Goal: Task Accomplishment & Management: Manage account settings

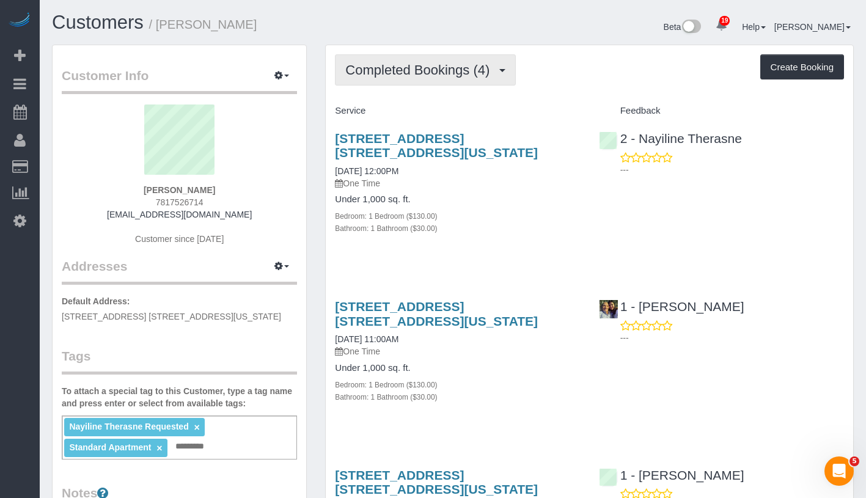
click at [444, 67] on span "Completed Bookings (4)" at bounding box center [420, 69] width 150 height 15
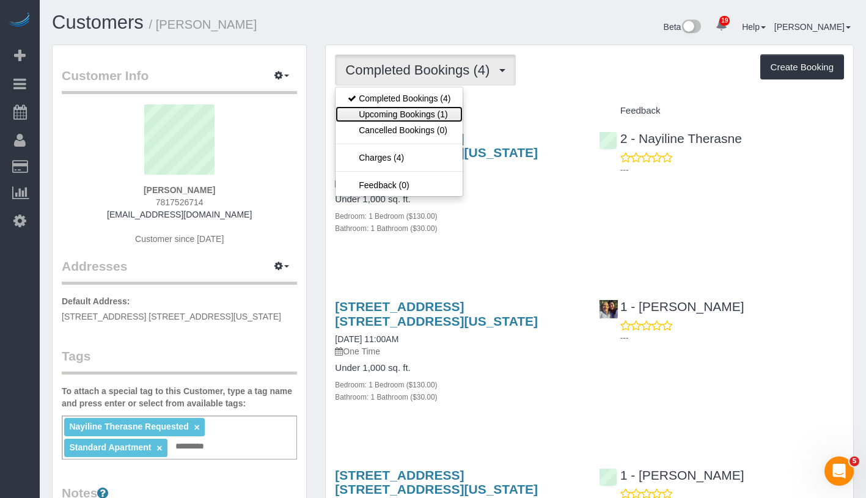
click at [407, 112] on link "Upcoming Bookings (1)" at bounding box center [399, 114] width 127 height 16
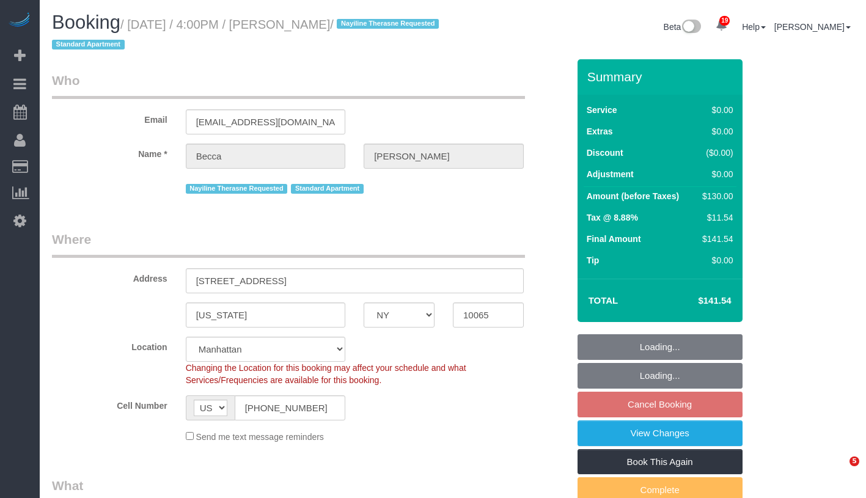
select select "NY"
select select "string:stripe-pm_1S7hd74VGloSiKo7BP3jcPtT"
select select "number:63"
select select "number:78"
select select "number:15"
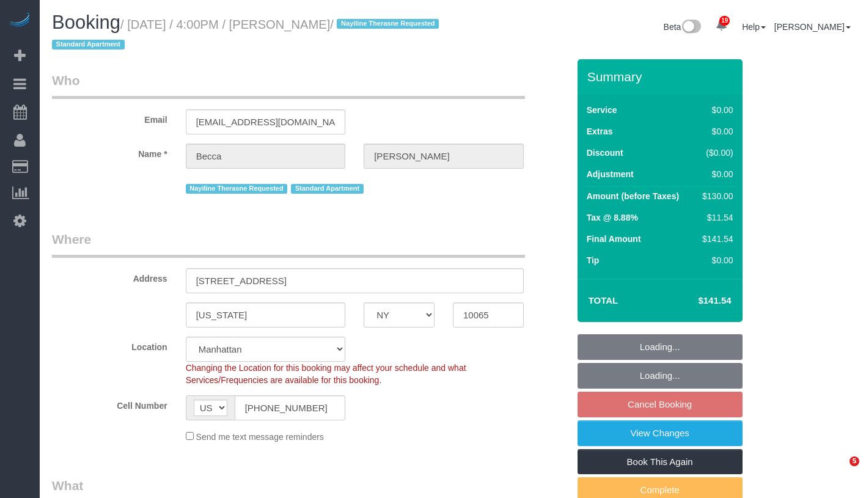
select select "number:5"
select select "1"
select select "spot9"
select select "NY"
select select "number:63"
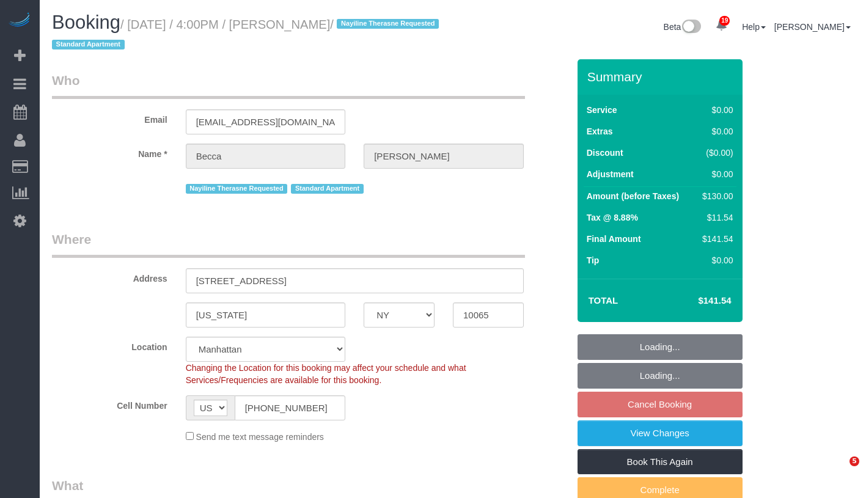
select select "number:78"
select select "number:15"
select select "number:5"
select select "object:940"
select select "string:stripe-pm_1S7hd74VGloSiKo7BP3jcPtT"
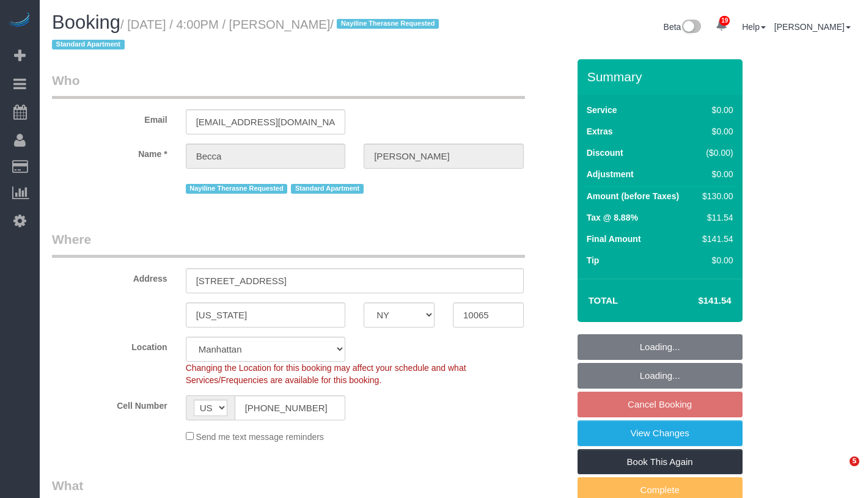
select select "1"
select select "spot9"
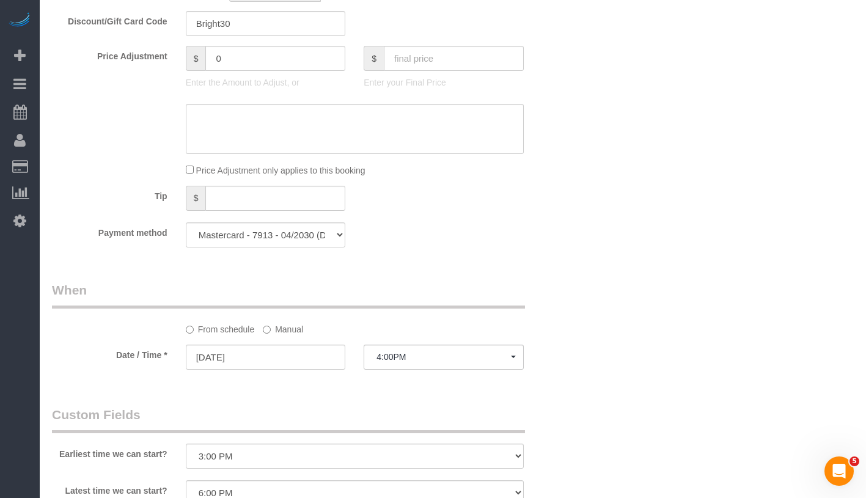
scroll to position [970, 0]
click at [278, 335] on sui-booking-spot "From schedule Manual Date / Time * 09/18/2025 4:00PM Thu September 18th 8:00AM …" at bounding box center [310, 326] width 517 height 91
click at [282, 331] on label "Manual" at bounding box center [283, 327] width 40 height 17
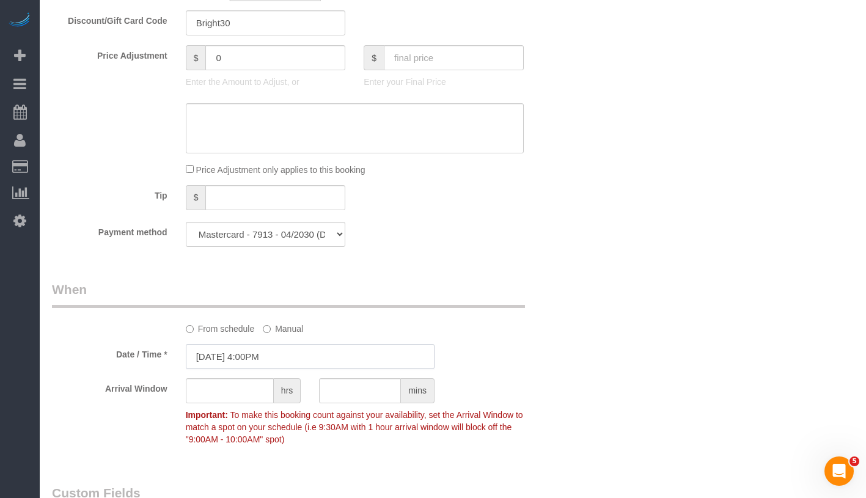
click at [289, 349] on input "09/18/2025 4:00PM" at bounding box center [310, 356] width 249 height 25
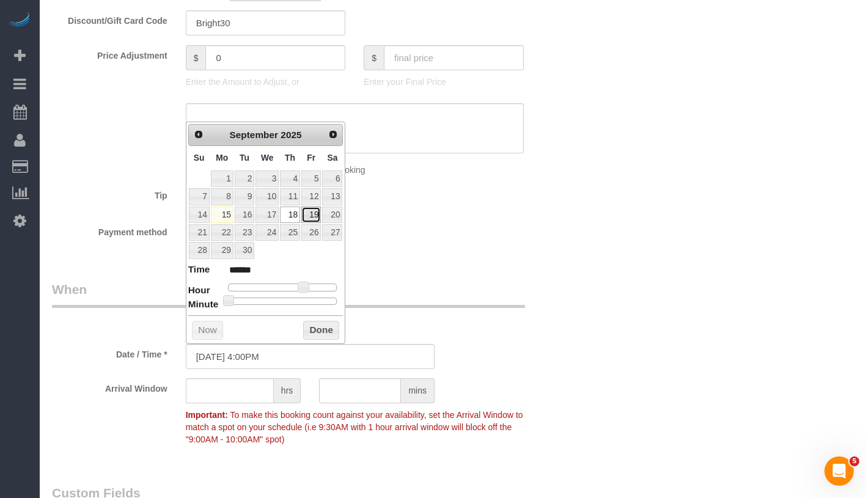
click at [313, 215] on link "19" at bounding box center [311, 215] width 20 height 17
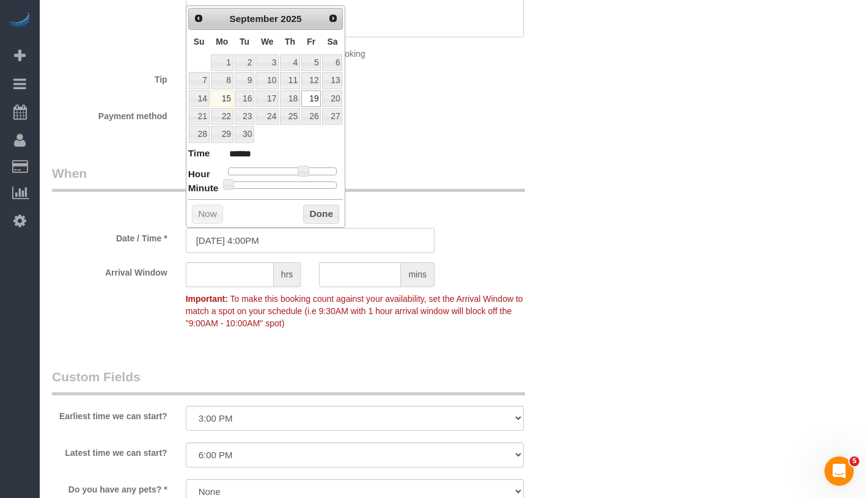
scroll to position [1099, 0]
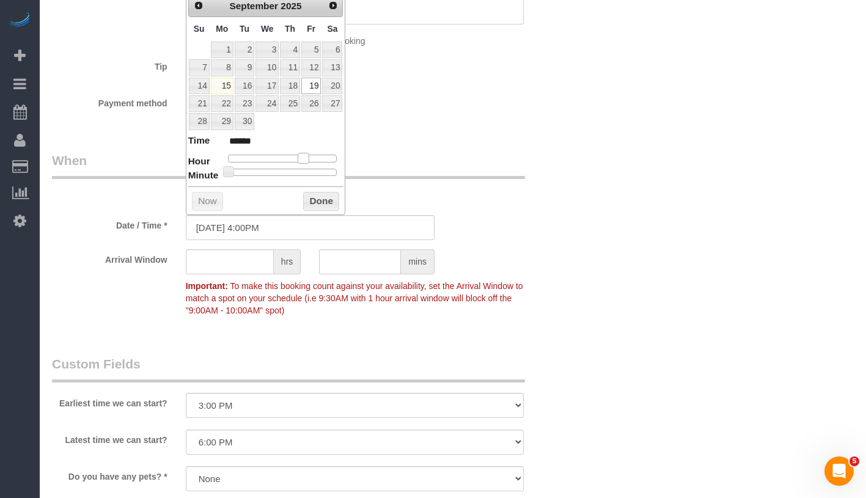
type input "09/19/2025 3:00PM"
type input "******"
type input "09/19/2025 1:00PM"
type input "******"
type input "09/19/2025 12:00PM"
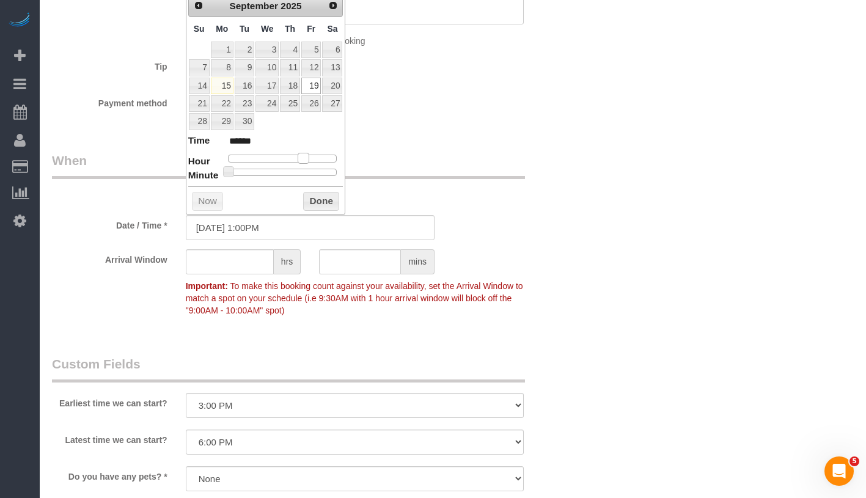
type input "*******"
type input "09/19/2025 11:00AM"
type input "*******"
type input "09/19/2025 10:00AM"
type input "*******"
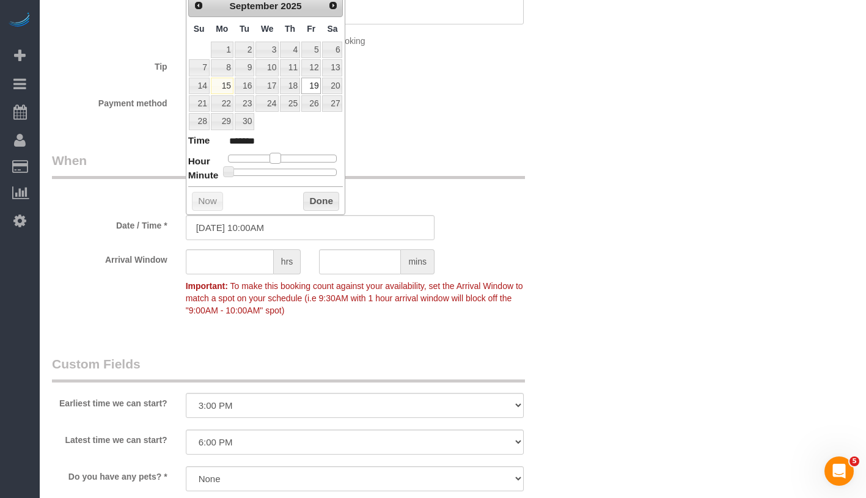
drag, startPoint x: 302, startPoint y: 158, endPoint x: 275, endPoint y: 157, distance: 27.5
click at [275, 157] on span at bounding box center [275, 158] width 11 height 11
click at [320, 199] on button "Done" at bounding box center [321, 202] width 36 height 20
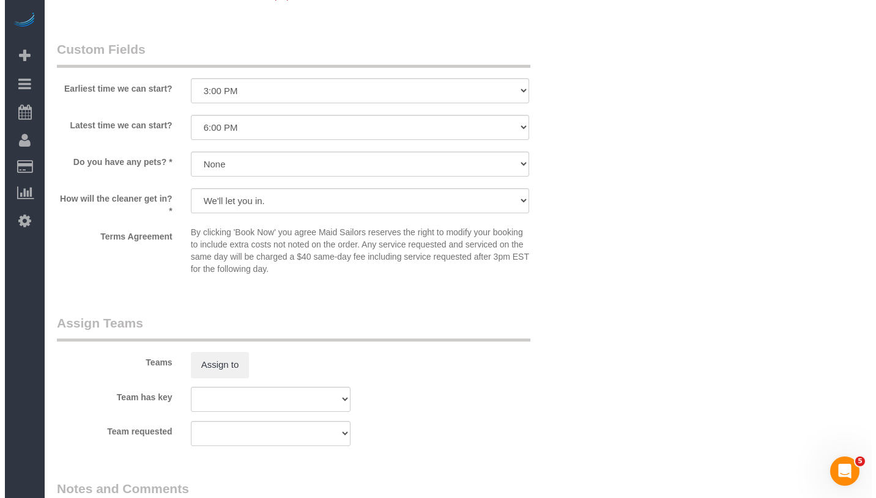
scroll to position [1515, 0]
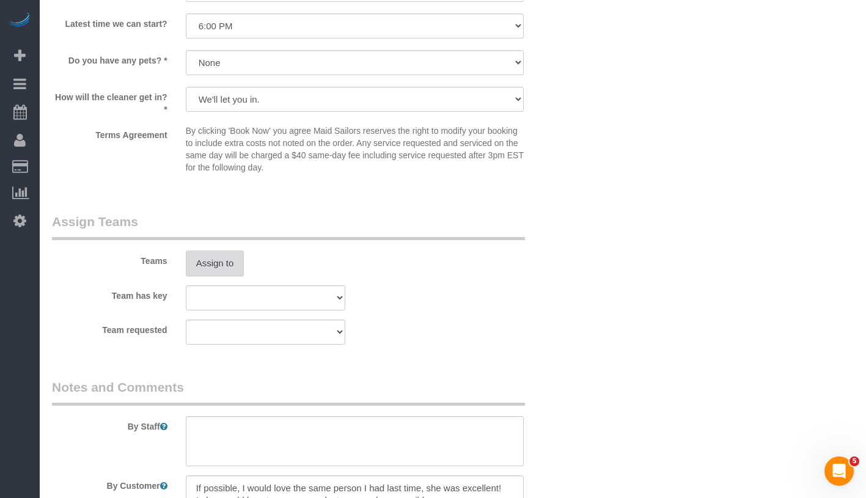
click at [219, 265] on button "Assign to" at bounding box center [215, 264] width 59 height 26
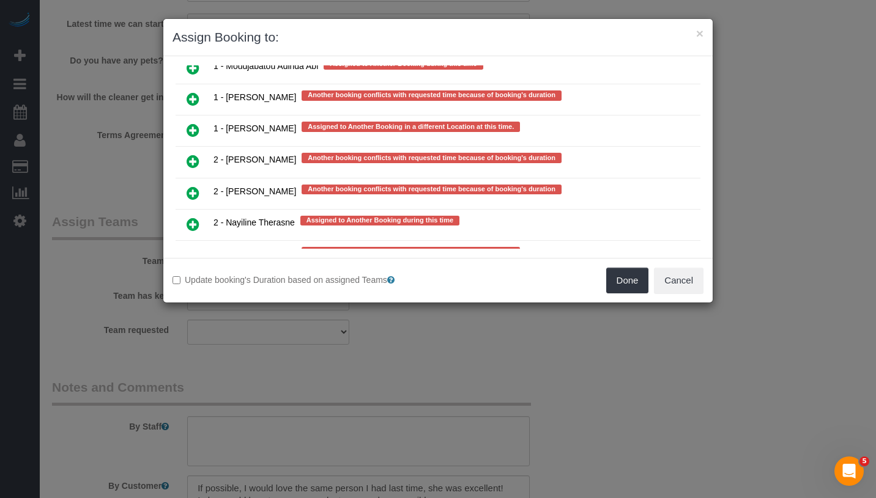
scroll to position [2503, 0]
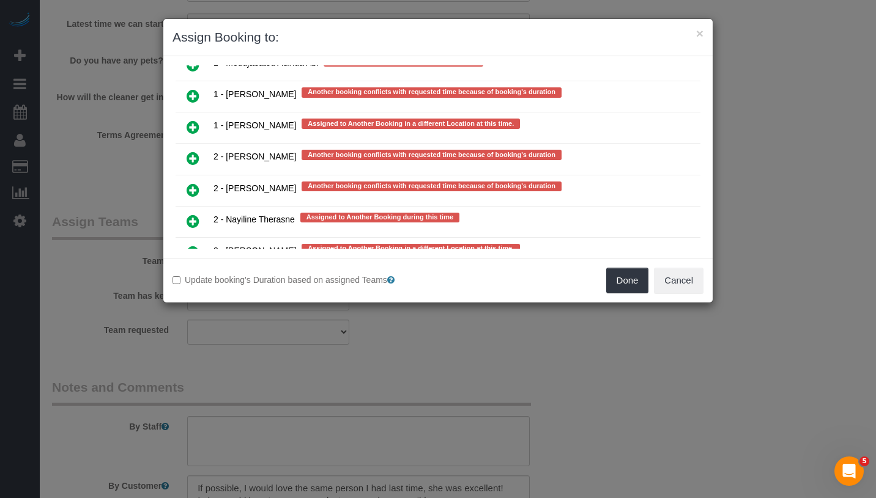
click at [193, 214] on icon at bounding box center [192, 221] width 13 height 15
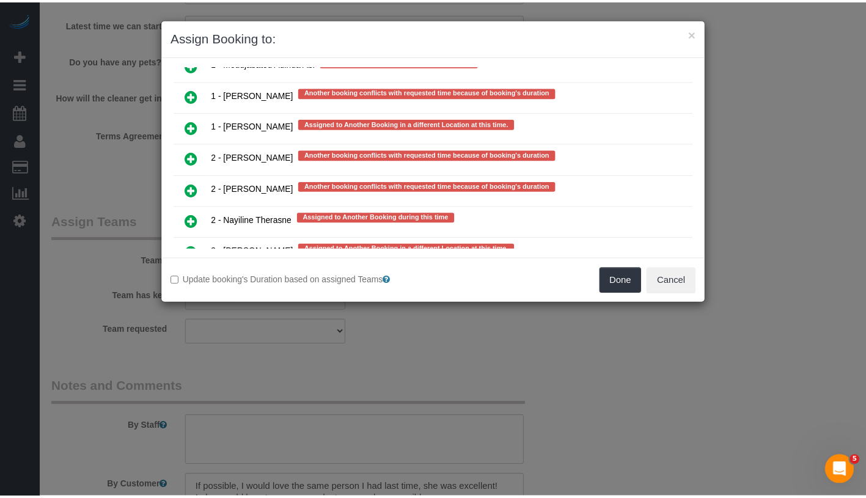
scroll to position [2501, 0]
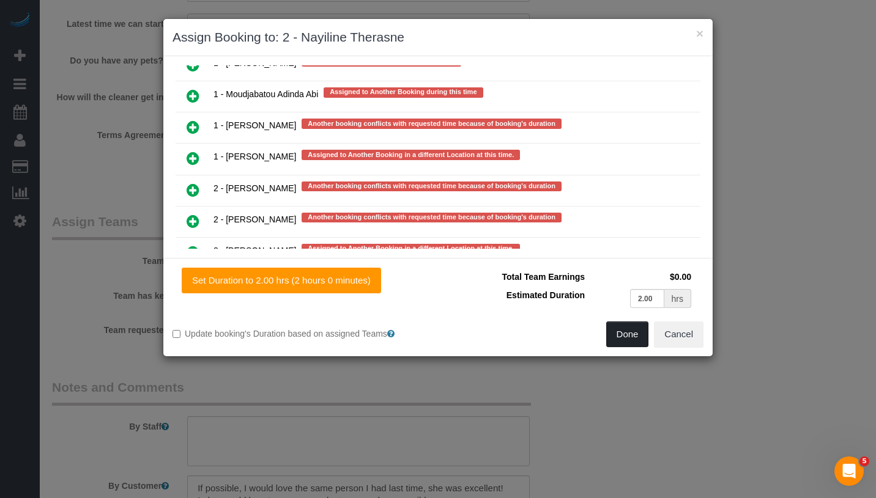
click at [630, 338] on button "Done" at bounding box center [627, 335] width 43 height 26
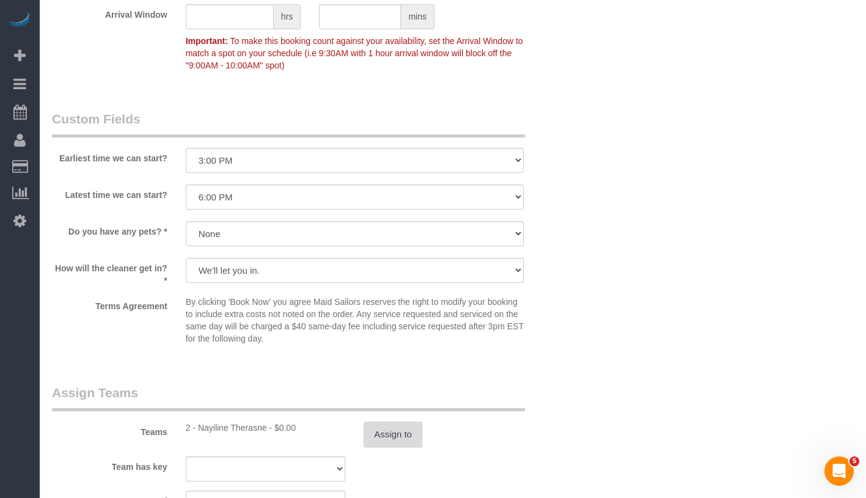
scroll to position [1316, 0]
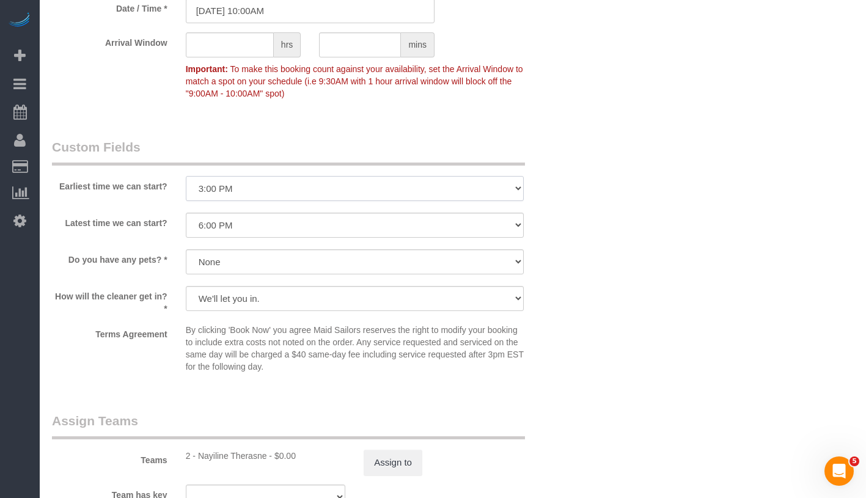
click at [271, 194] on select "I am not flexible, keep my selected time 8:00 AM 9:00 AM 10:00 AM 11:00 AM 12:0…" at bounding box center [355, 188] width 338 height 25
select select "number:58"
click at [273, 227] on select "I am not flexible, keep my selected time 8:00 AM 9:00 AM 10:00 AM 11:00 AM 12:0…" at bounding box center [355, 225] width 338 height 25
select select "number:71"
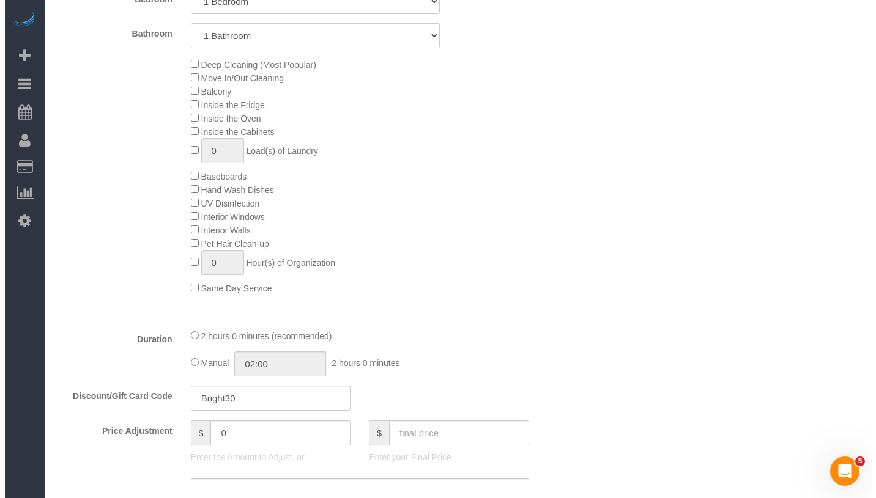
scroll to position [0, 0]
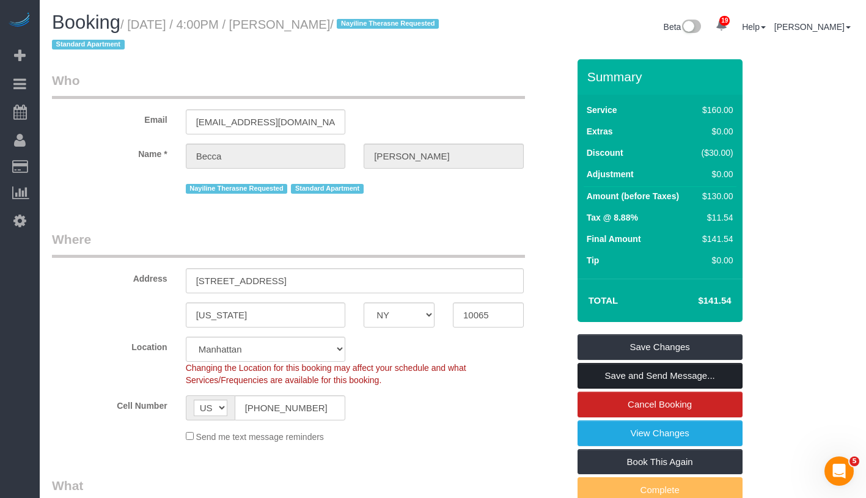
click at [713, 373] on link "Save and Send Message..." at bounding box center [660, 376] width 165 height 26
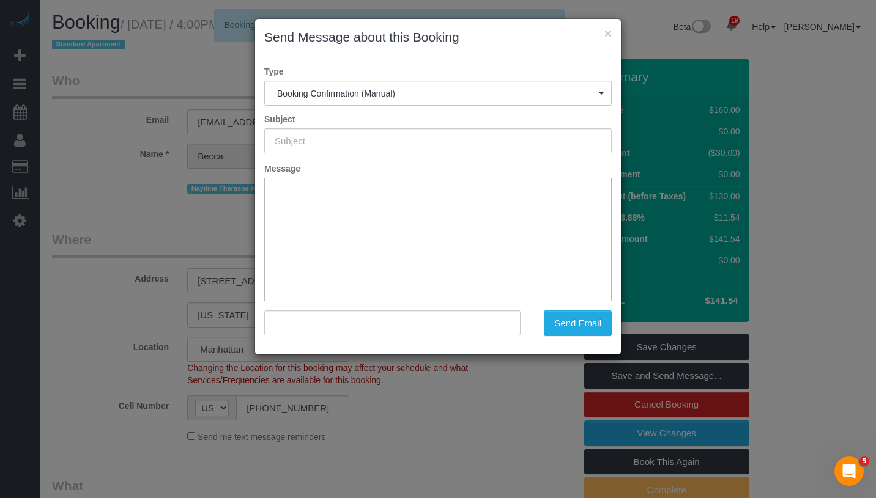
type input "Cleaning Confirmed for 09/19/2025 at 10:00am"
type input ""Becca Levenson" <beccalevenson@gmail.com>"
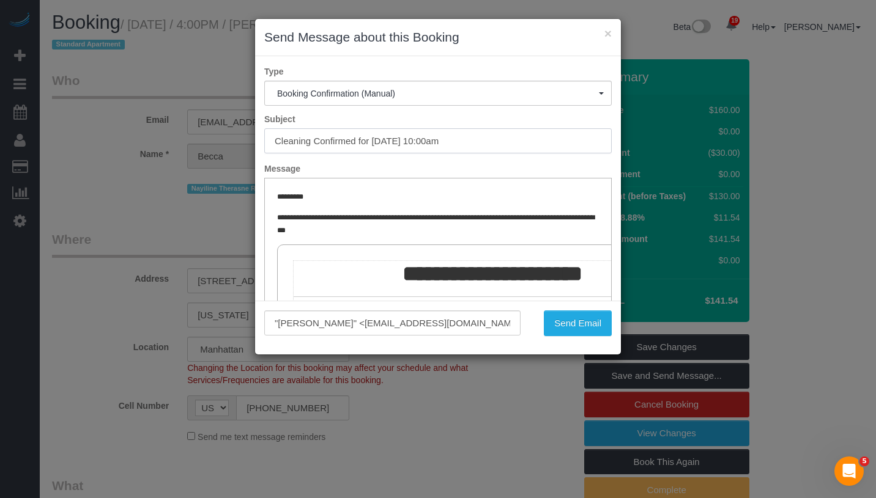
drag, startPoint x: 272, startPoint y: 139, endPoint x: 511, endPoint y: 138, distance: 238.5
click at [511, 138] on input "Cleaning Confirmed for 09/19/2025 at 10:00am" at bounding box center [437, 140] width 347 height 25
click at [585, 324] on button "Send Email" at bounding box center [578, 324] width 68 height 26
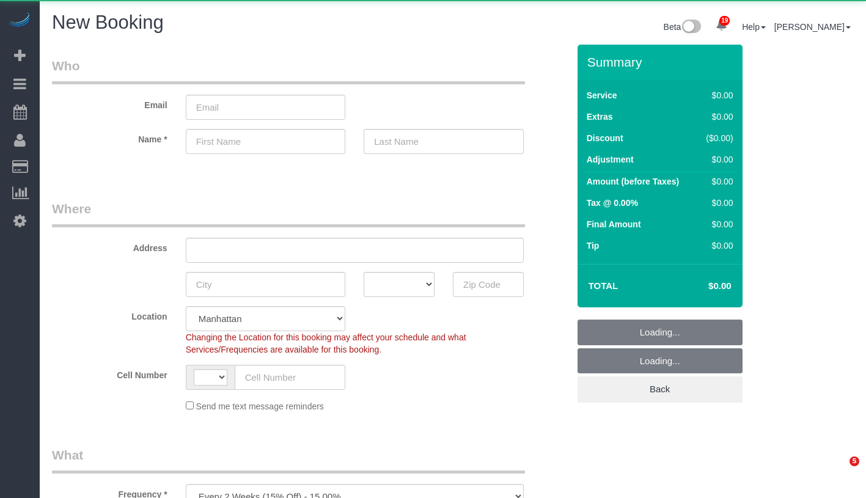
select select "number:89"
select select "number:90"
select select "object:855"
select select "string:[GEOGRAPHIC_DATA]"
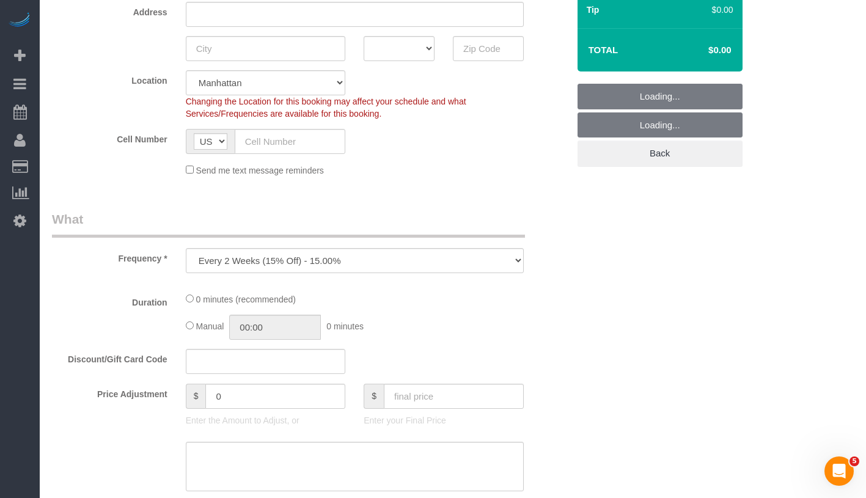
scroll to position [353, 0]
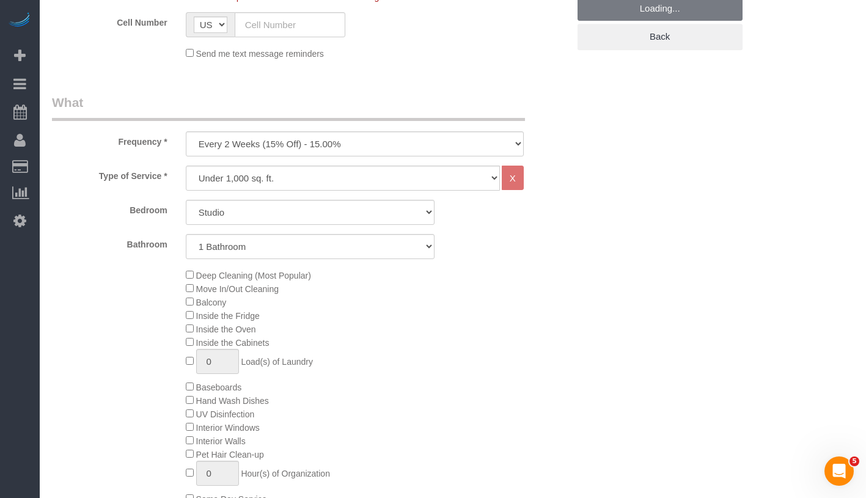
click at [442, 126] on div "Frequency * One Time Weekly (20% Off) - 20.00% Every 2 Weeks (15% Off) - 15.00%…" at bounding box center [310, 125] width 535 height 63
click at [436, 138] on select "One Time Weekly (20% Off) - 20.00% Every 2 Weeks (15% Off) - 15.00% Every 4 Wee…" at bounding box center [355, 143] width 338 height 25
select select "object:856"
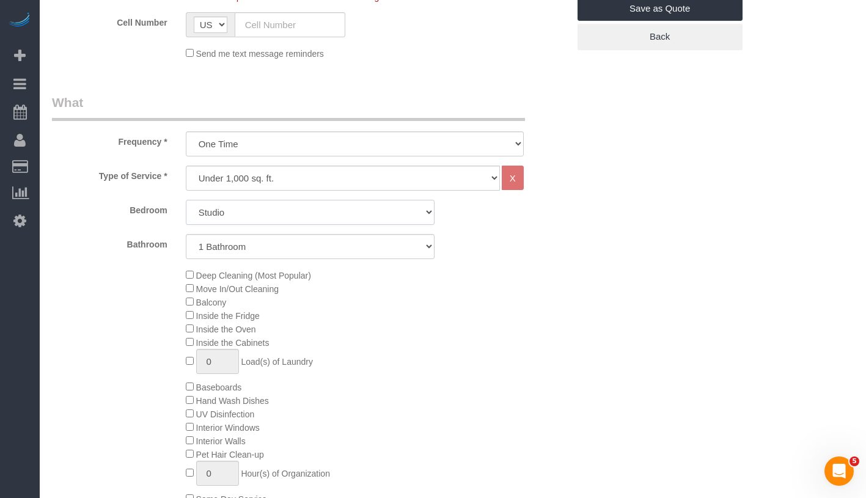
click at [324, 214] on select "Studio 1 Bedroom 2 Bedrooms 3 Bedrooms" at bounding box center [310, 212] width 249 height 25
click at [374, 174] on select "Under 1,000 sq. ft. 1,001 - 1,500 sq. ft. 1,500+ sq. ft. Custom Cleaning Office…" at bounding box center [343, 178] width 314 height 25
select select "213"
select select "1"
select select "120"
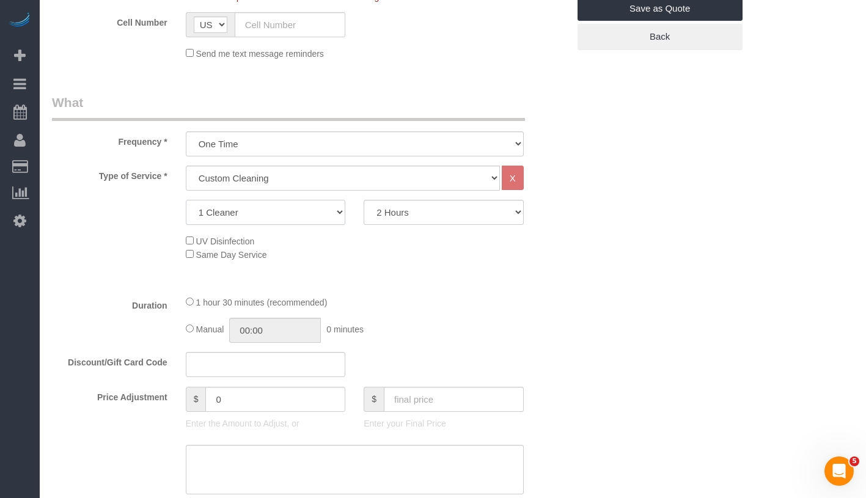
click at [342, 211] on select "1 Cleaner 2 Cleaners 3 Cleaners 4 Cleaners 5 Cleaners" at bounding box center [266, 212] width 160 height 25
select select "2"
click at [445, 210] on select "2 Hours 2.5 Hours 3 Hours 3.5 Hours 4 Hours 4.5 Hours 5 Hours 5.5 Hours 6 Hours…" at bounding box center [444, 212] width 160 height 25
select select "210"
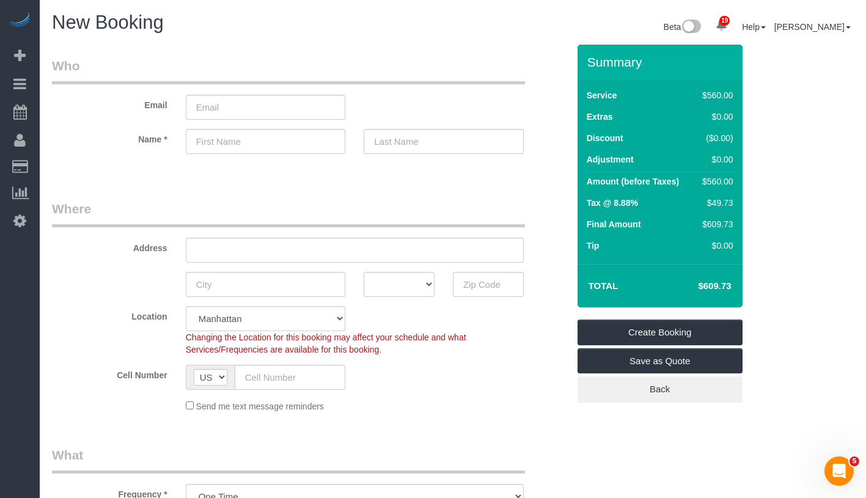
drag, startPoint x: 697, startPoint y: 290, endPoint x: 735, endPoint y: 287, distance: 38.0
click at [735, 287] on td "$609.73" at bounding box center [696, 286] width 79 height 31
copy h4 "$609.73"
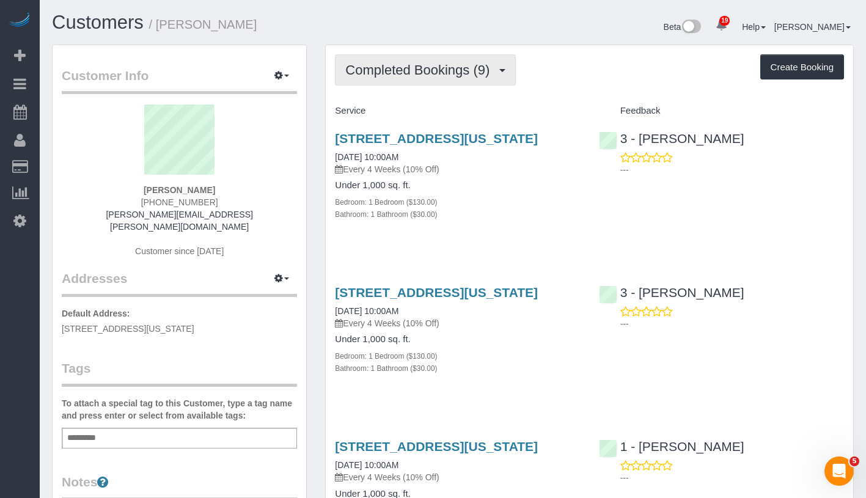
click at [407, 70] on span "Completed Bookings (9)" at bounding box center [420, 69] width 150 height 15
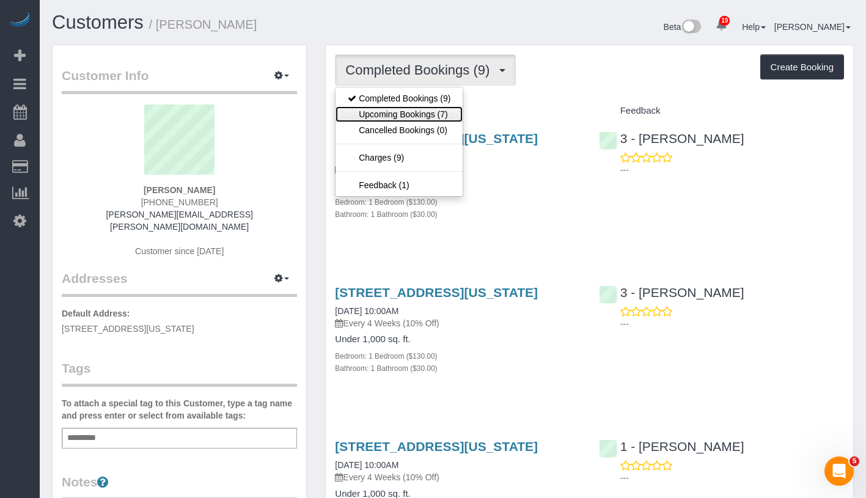
click at [401, 115] on link "Upcoming Bookings (7)" at bounding box center [399, 114] width 127 height 16
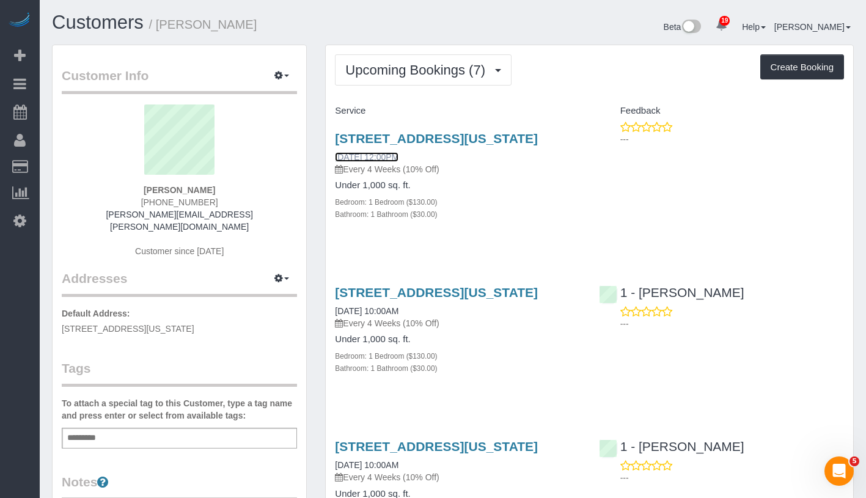
click at [378, 162] on link "[DATE] 12:00PM" at bounding box center [367, 157] width 64 height 10
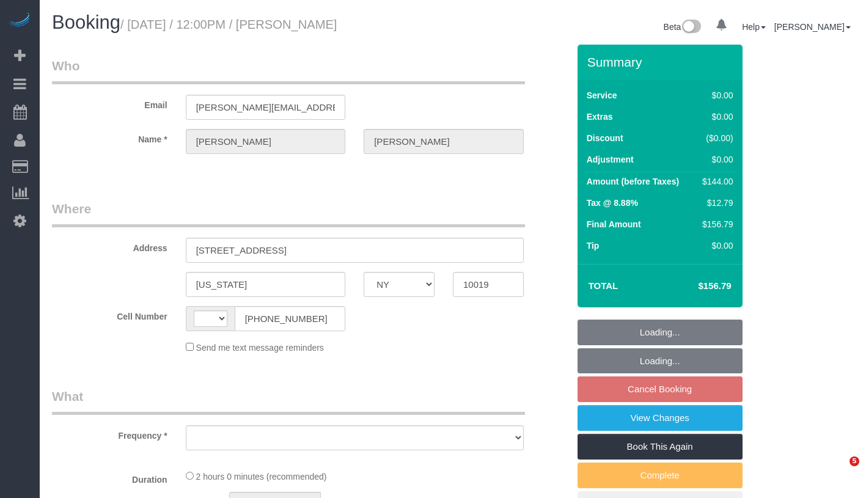
select select "NY"
select select "object:529"
select select "string:[GEOGRAPHIC_DATA]"
select select "string:stripe-pm_1QKN2r4VGloSiKo7Lsf9VVt7"
select select "number:89"
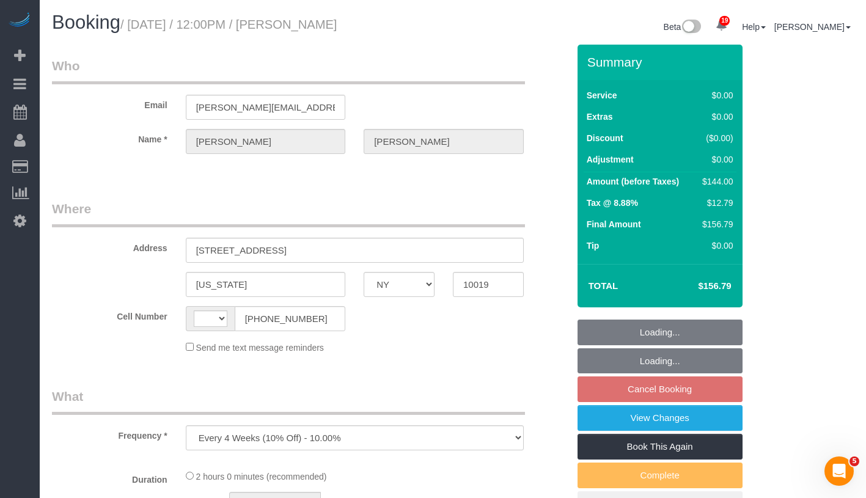
select select "number:90"
select select "number:15"
select select "number:5"
select select "1"
select select "spot2"
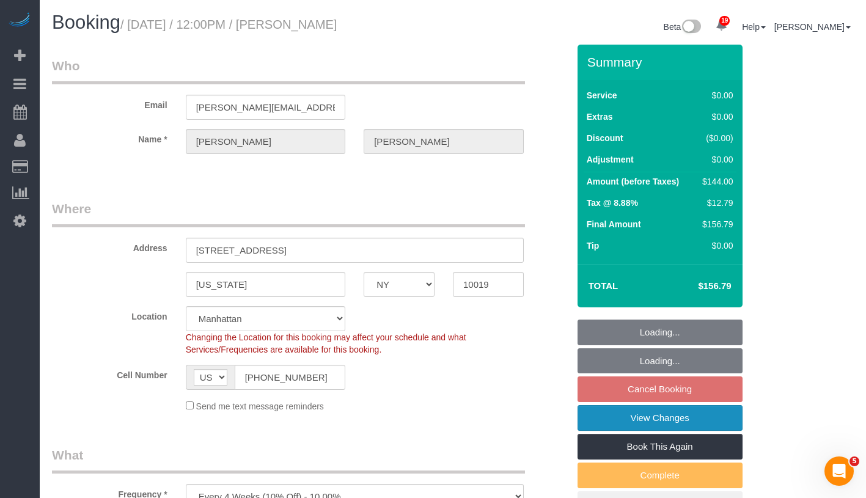
click at [718, 421] on link "View Changes" at bounding box center [660, 418] width 165 height 26
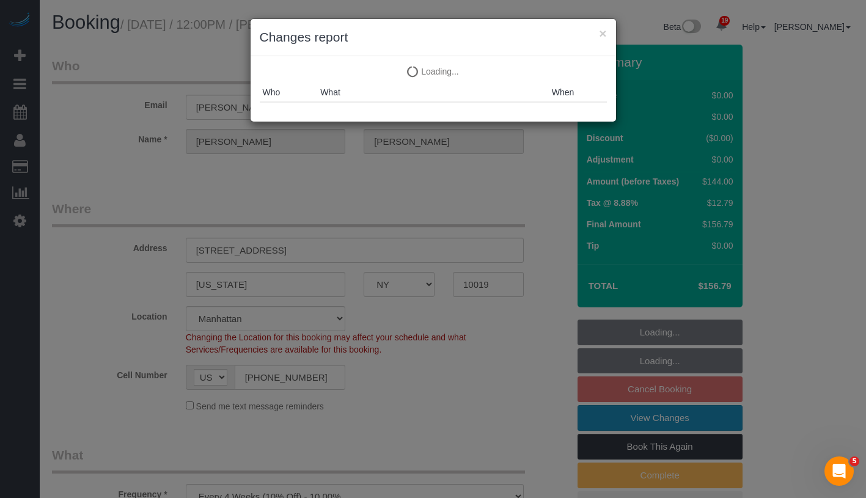
select select "object:1476"
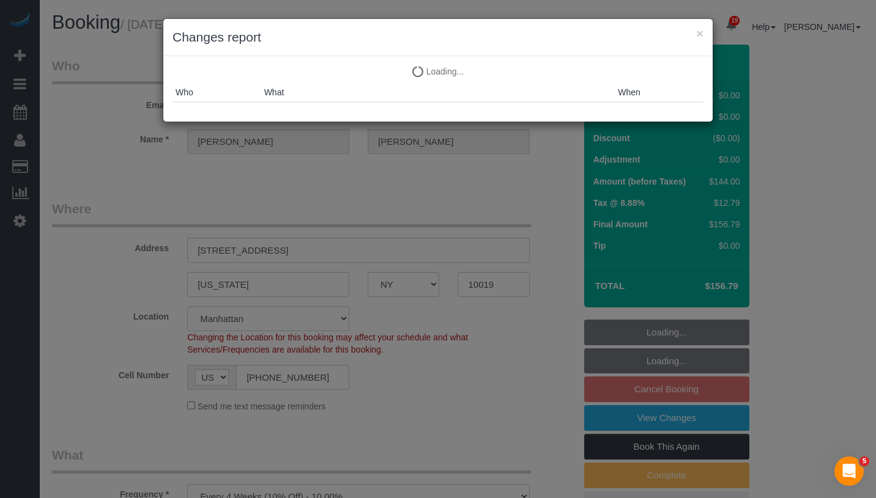
select select "1"
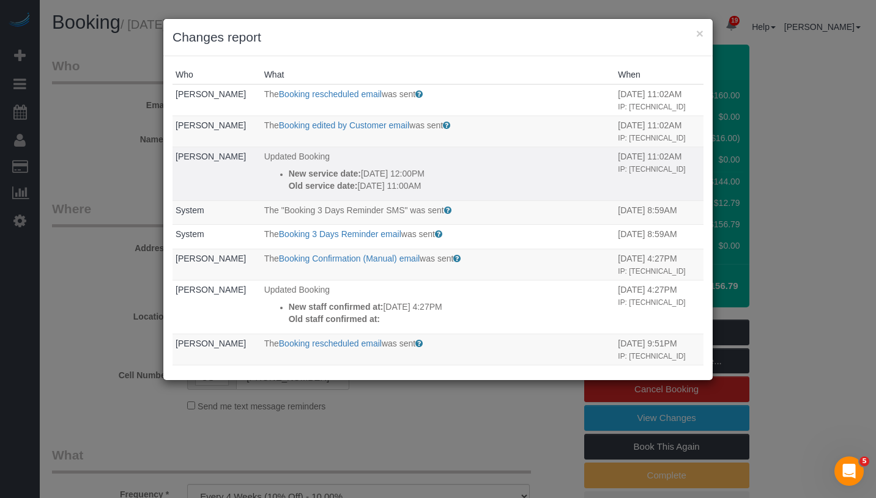
drag, startPoint x: 297, startPoint y: 169, endPoint x: 467, endPoint y: 186, distance: 170.2
click at [467, 186] on li "New service date: [DATE] 12:00PM Old service date: [DATE] 11:00AM" at bounding box center [450, 180] width 323 height 24
copy div "New service date: [DATE] 12:00PM Old service date: [DATE] 11:00AM"
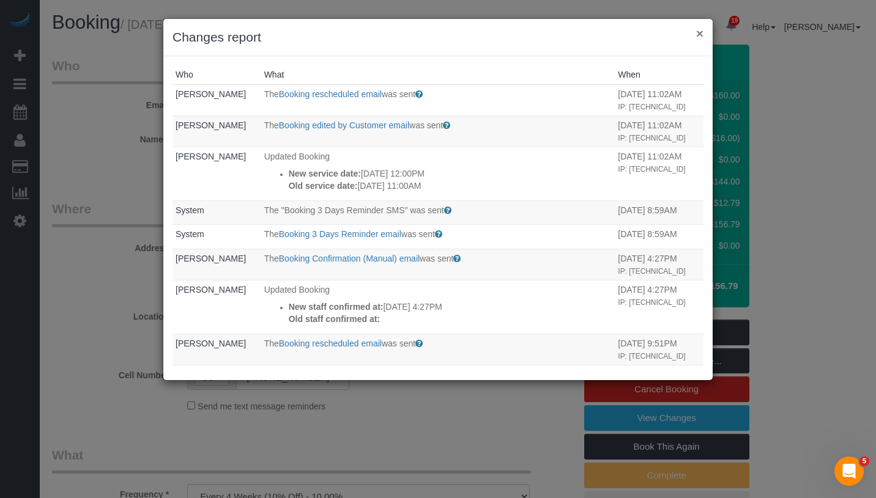
click at [701, 34] on button "×" at bounding box center [699, 33] width 7 height 13
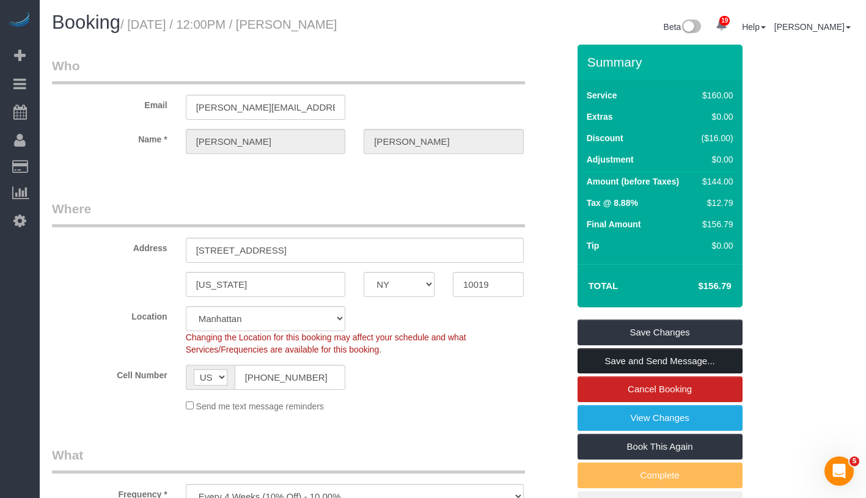
click at [688, 371] on link "Save and Send Message..." at bounding box center [660, 362] width 165 height 26
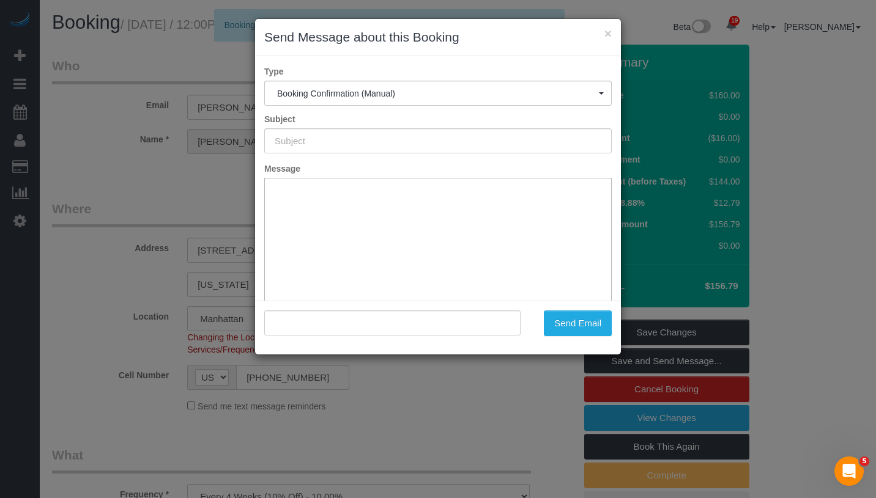
type input "Cleaning Confirmed for [DATE] 12:00pm"
type input ""[PERSON_NAME]" <[PERSON_NAME][EMAIL_ADDRESS][PERSON_NAME][DOMAIN_NAME]>"
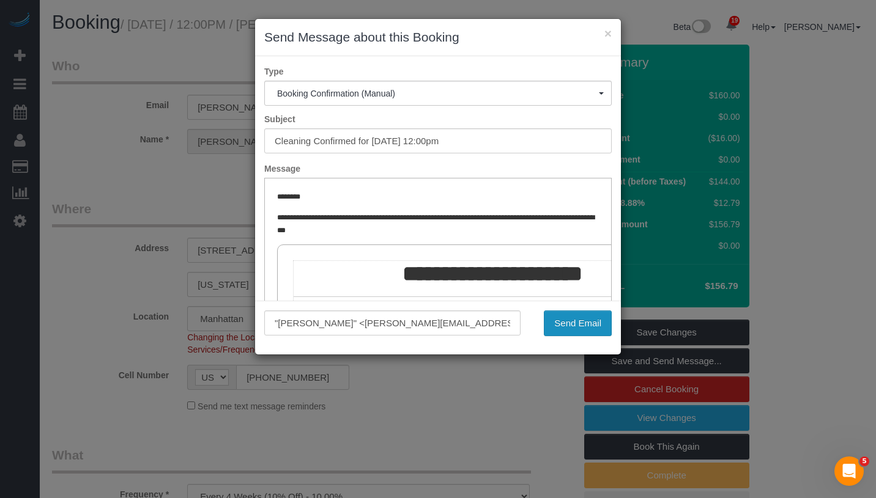
click at [570, 328] on button "Send Email" at bounding box center [578, 324] width 68 height 26
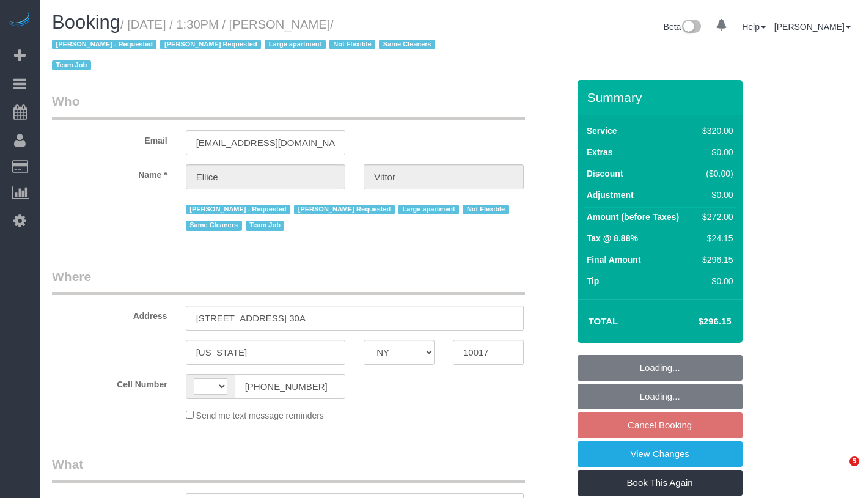
select select "NY"
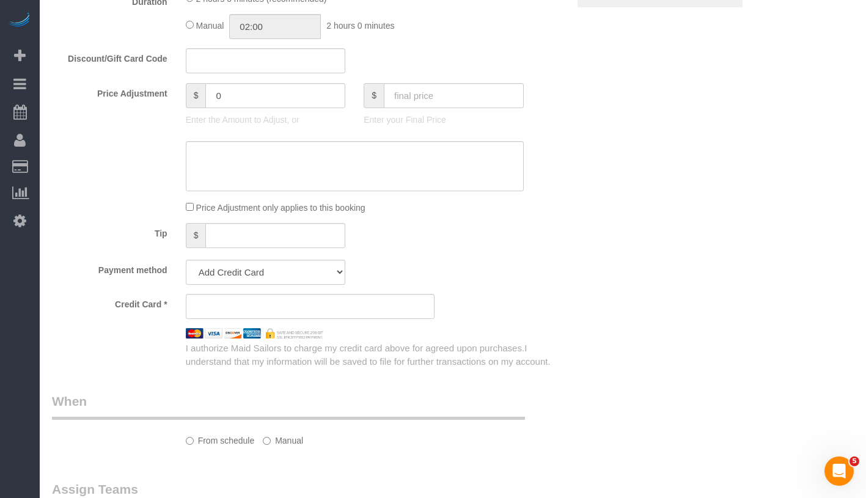
select select "string:US"
select select "object:815"
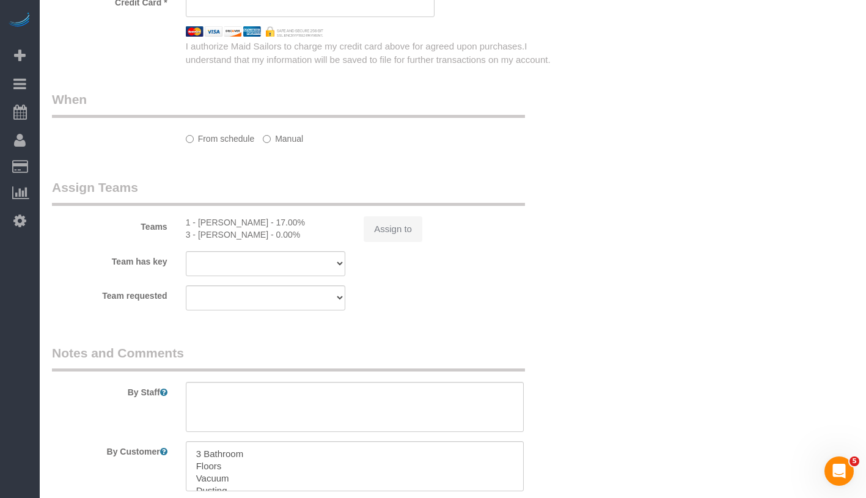
select select "string:stripe-pm_1RY6uz4VGloSiKo7sBfzYHna"
select select "2"
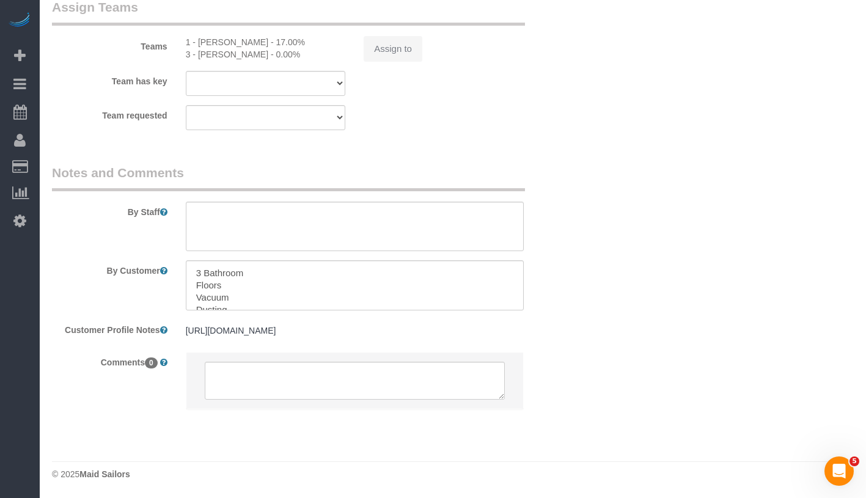
select select "number:62"
select select "number:75"
select select "number:15"
select select "number:6"
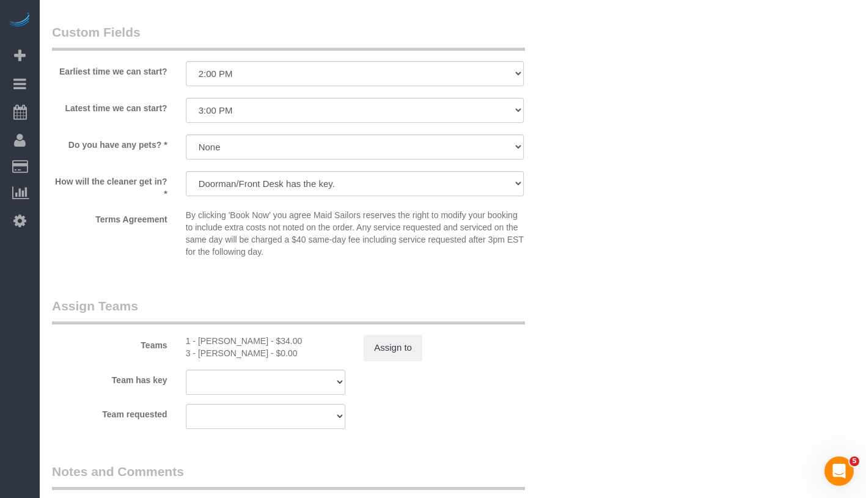
select select "object:1534"
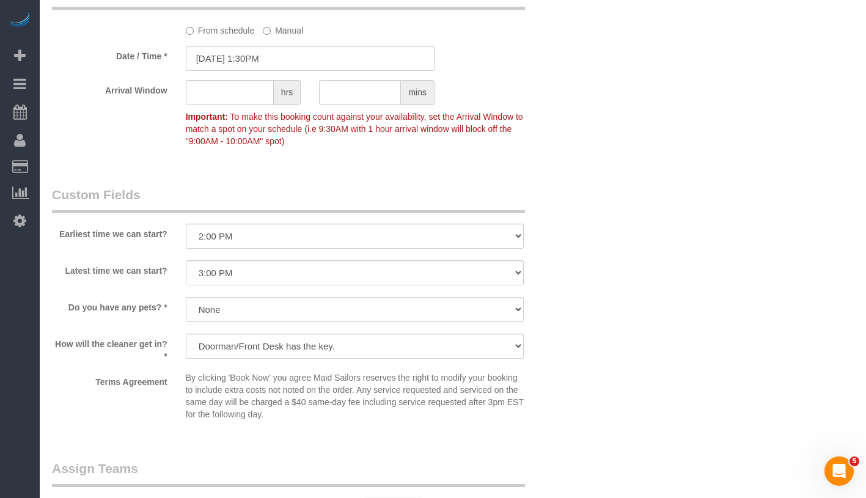
scroll to position [1036, 0]
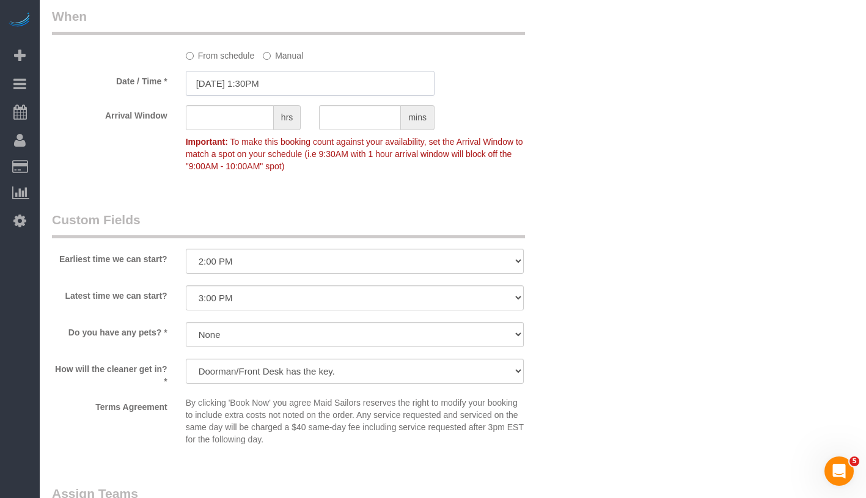
click at [301, 76] on input "09/26/2025 1:30PM" at bounding box center [310, 83] width 249 height 25
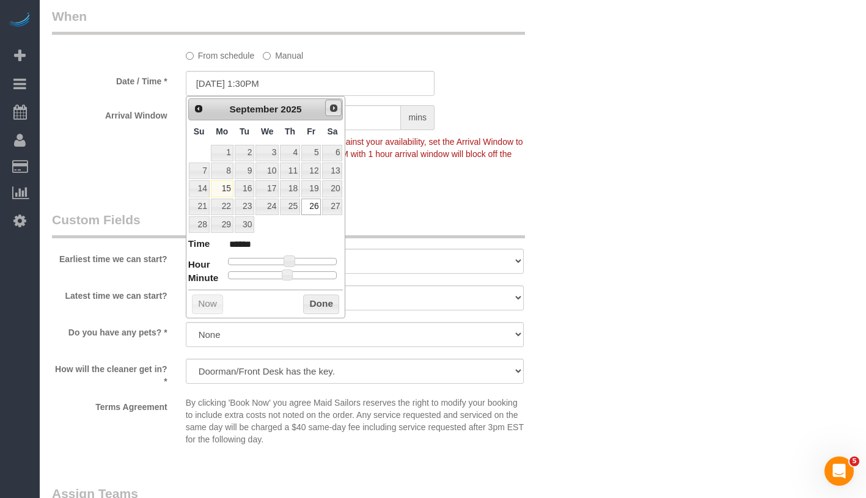
click at [336, 108] on span "Next" at bounding box center [334, 108] width 10 height 10
click at [317, 152] on link "3" at bounding box center [311, 153] width 20 height 17
type input "10/03/2025 1:30PM"
click at [320, 302] on button "Done" at bounding box center [321, 305] width 36 height 20
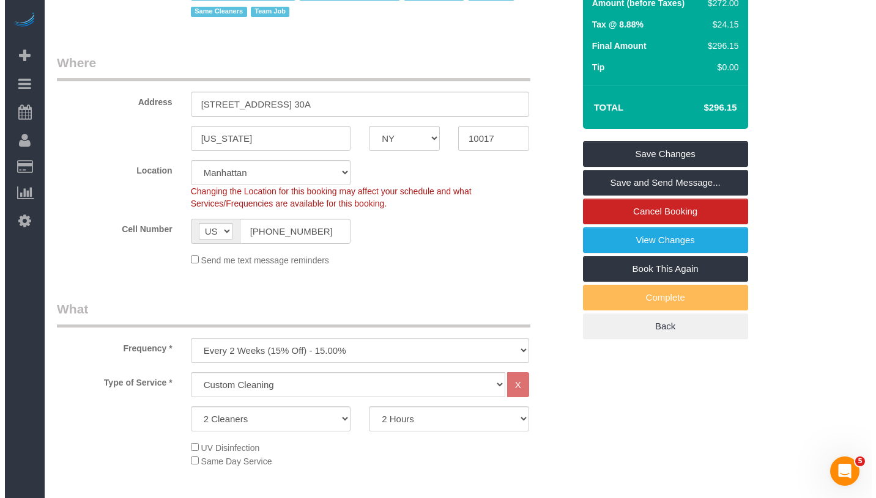
scroll to position [0, 0]
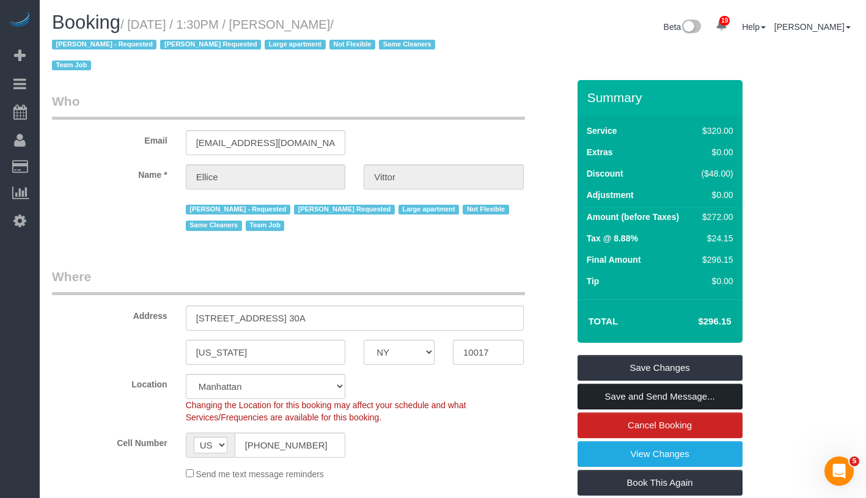
click at [711, 404] on link "Save and Send Message..." at bounding box center [660, 397] width 165 height 26
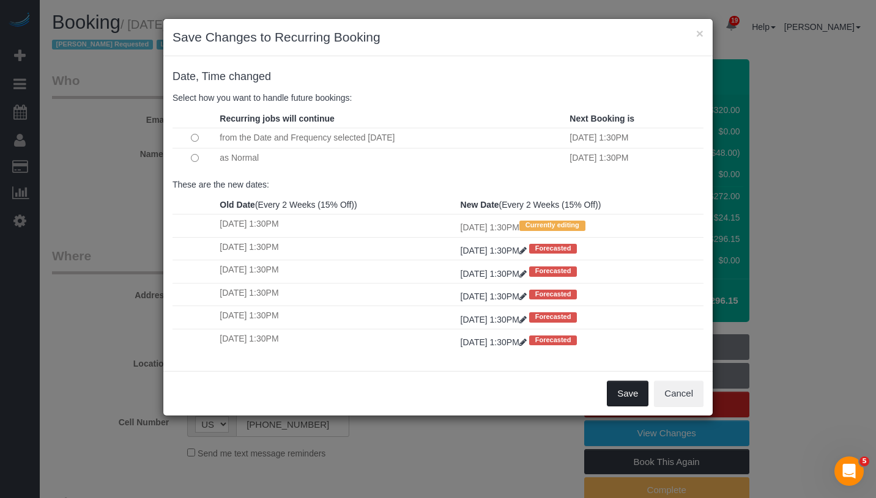
click at [626, 399] on button "Save" at bounding box center [628, 394] width 42 height 26
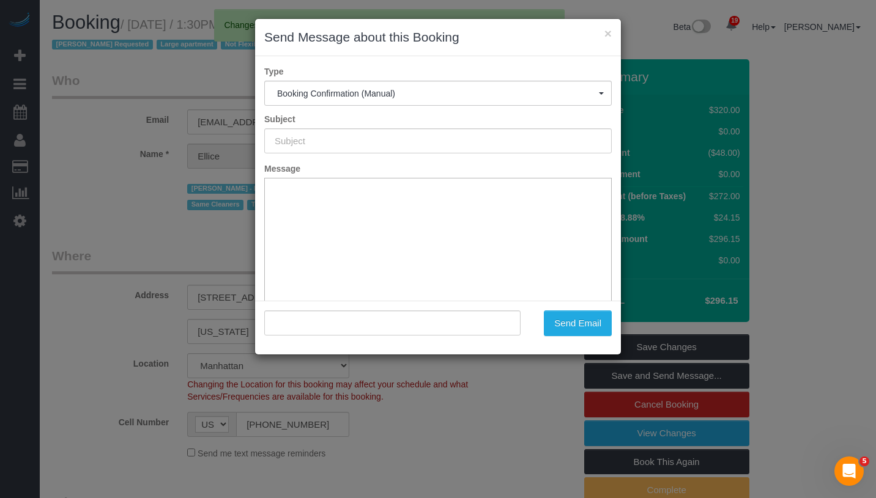
type input "Cleaning Confirmed for 10/03/2025 at 1:30pm"
type input ""Ellice Vittor" <evittor@gmail.com>"
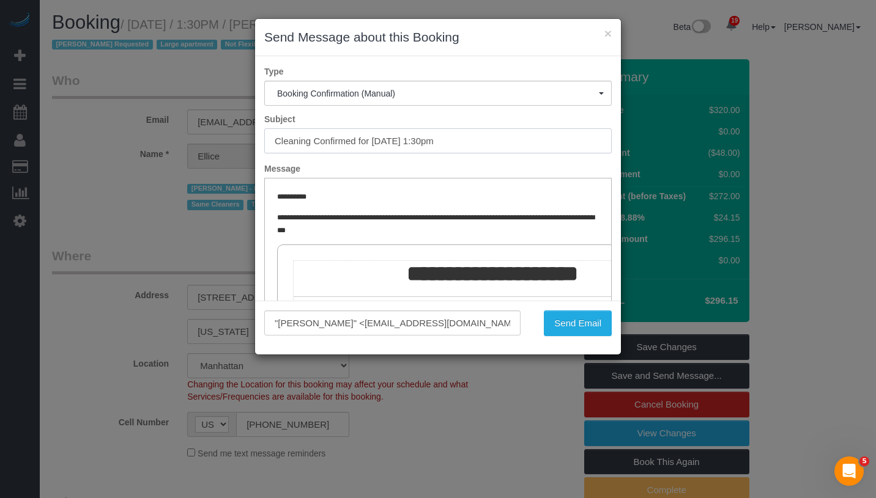
drag, startPoint x: 273, startPoint y: 139, endPoint x: 507, endPoint y: 139, distance: 233.6
click at [507, 139] on input "Cleaning Confirmed for 10/03/2025 at 1:30pm" at bounding box center [437, 140] width 347 height 25
click at [596, 319] on button "Send Email" at bounding box center [578, 324] width 68 height 26
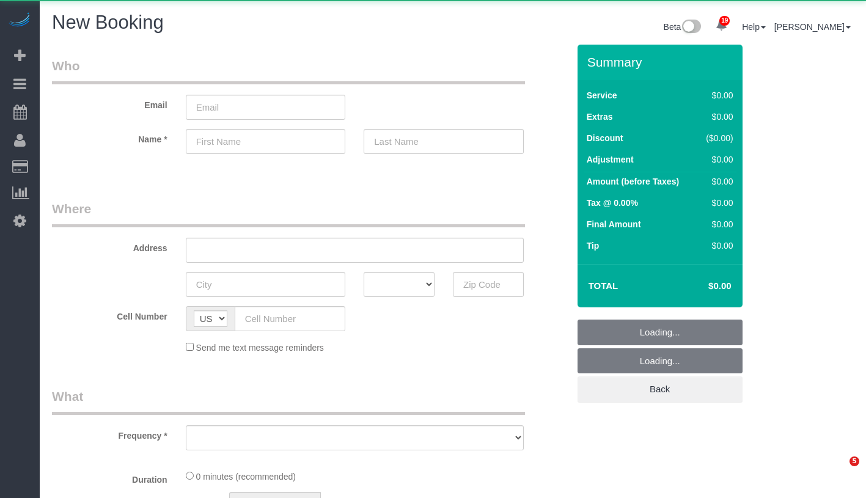
select select "number:89"
select select "number:90"
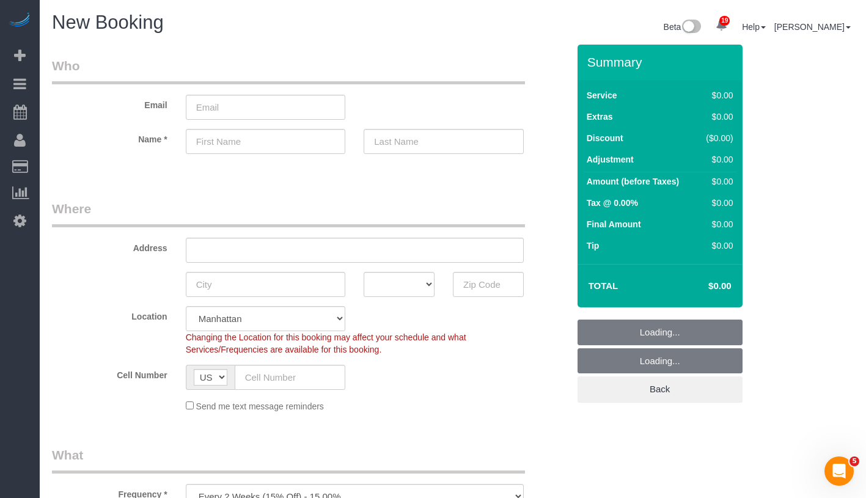
select select "object:1205"
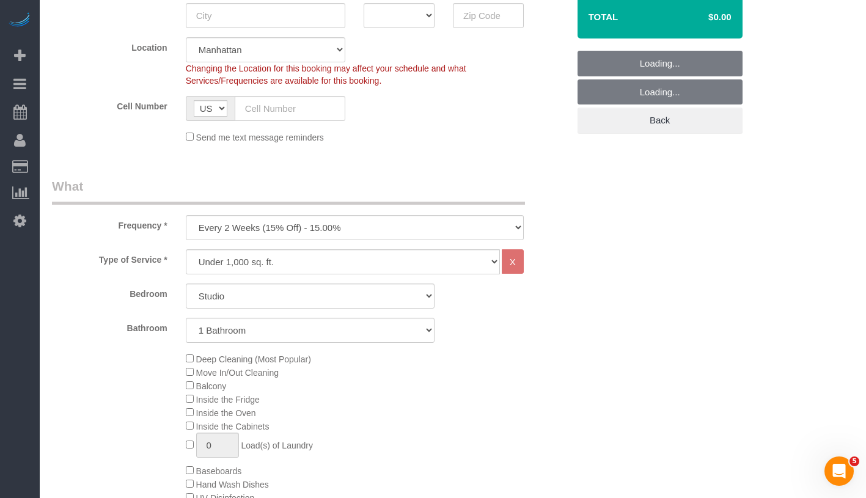
scroll to position [335, 0]
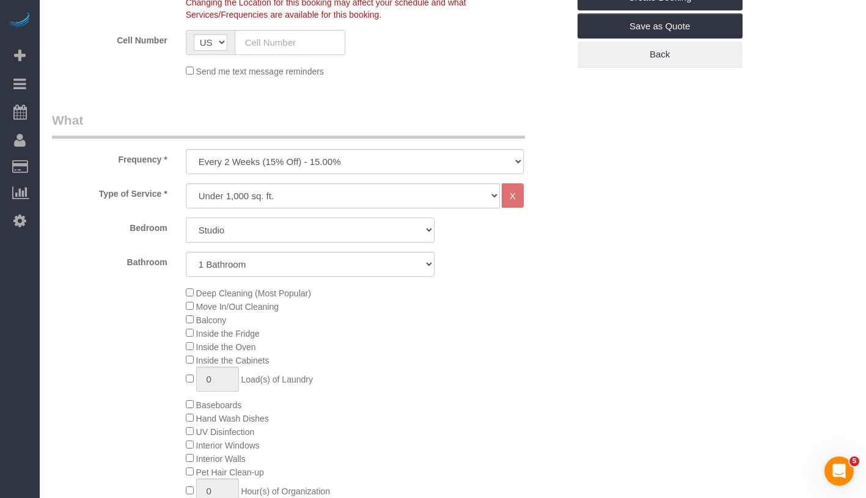
click at [300, 233] on select "Studio 1 Bedroom 2 Bedrooms 3 Bedrooms" at bounding box center [310, 230] width 249 height 25
select select "1"
click at [373, 160] on select "One Time Weekly (20% Off) - 20.00% Every 2 Weeks (15% Off) - 15.00% Every 4 Wee…" at bounding box center [355, 161] width 338 height 25
select select "object:1206"
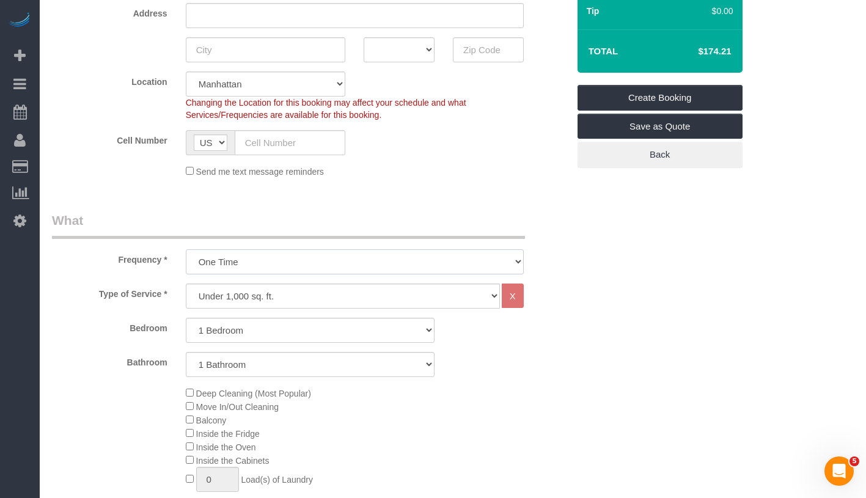
scroll to position [0, 0]
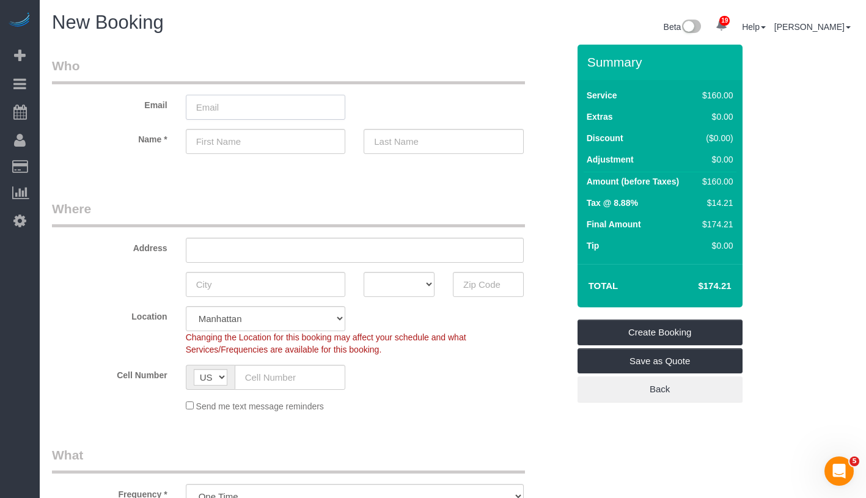
click at [242, 109] on input "email" at bounding box center [266, 107] width 160 height 25
type input "[EMAIL_ADDRESS][DOMAIN_NAME]"
click at [246, 137] on input "text" at bounding box center [266, 141] width 160 height 25
type input "[PERSON_NAME]"
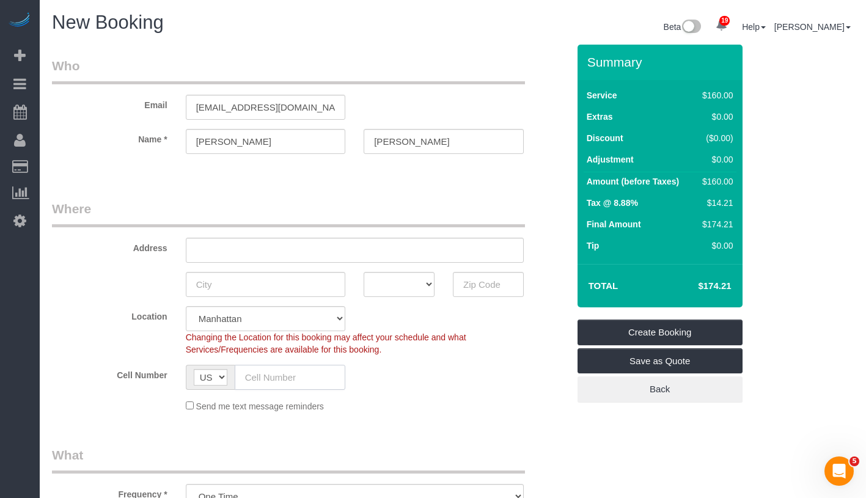
click at [274, 381] on input "text" at bounding box center [290, 377] width 111 height 25
paste input "[PHONE_NUMBER]"
click at [251, 377] on input "[PHONE_NUMBER]" at bounding box center [290, 377] width 111 height 25
type input "[PHONE_NUMBER]"
click at [258, 251] on input "text" at bounding box center [355, 250] width 338 height 25
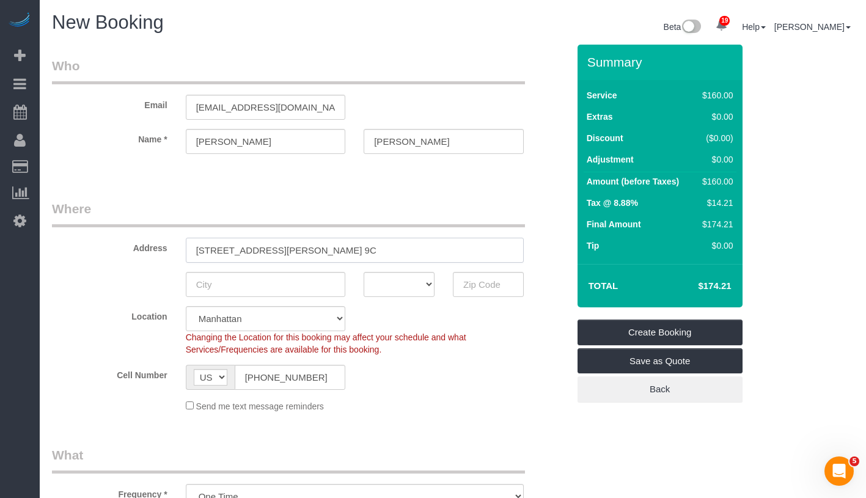
type input "[STREET_ADDRESS][PERSON_NAME] 9C"
click at [245, 276] on input "text" at bounding box center [266, 284] width 160 height 25
type input "[US_STATE]"
click at [383, 291] on select "AK AL AR AZ CA CO CT DC DE [GEOGRAPHIC_DATA] [GEOGRAPHIC_DATA] HI IA ID IL IN K…" at bounding box center [399, 284] width 71 height 25
select select "NY"
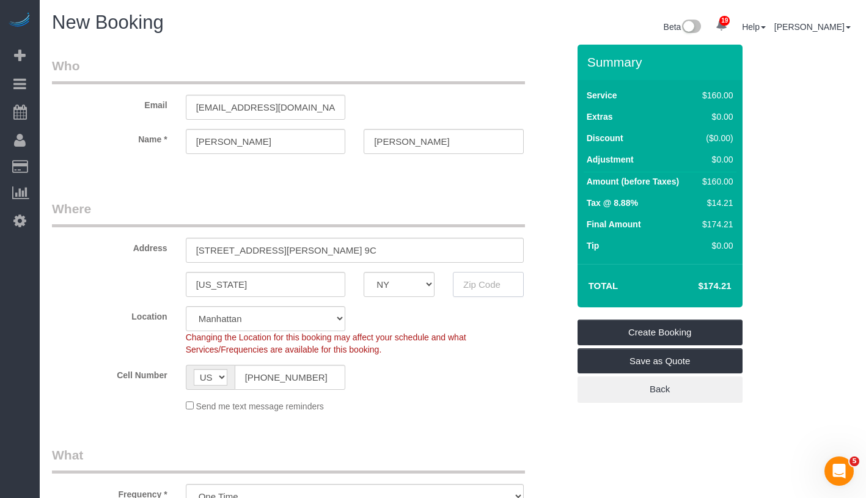
click at [481, 281] on input "text" at bounding box center [488, 284] width 71 height 25
type input "10013"
drag, startPoint x: 193, startPoint y: 252, endPoint x: 391, endPoint y: 255, distance: 198.7
click at [391, 255] on input "[STREET_ADDRESS][PERSON_NAME] 9C" at bounding box center [355, 250] width 338 height 25
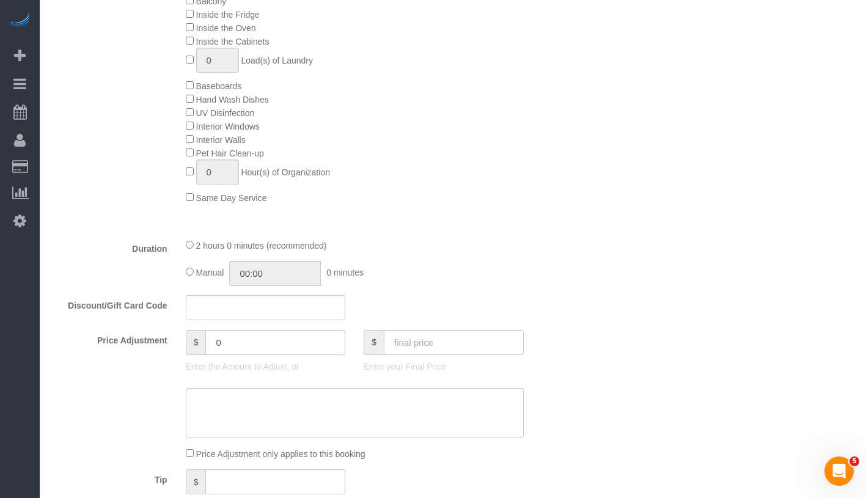
scroll to position [701, 0]
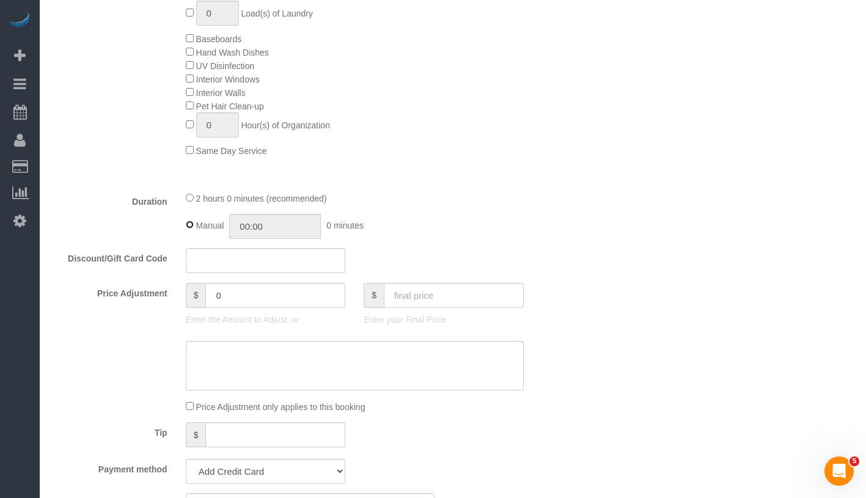
type input "02:00"
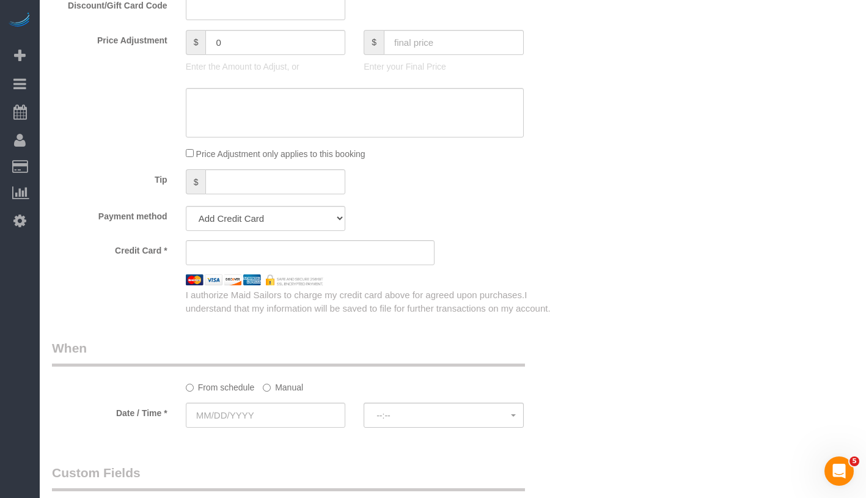
scroll to position [1085, 0]
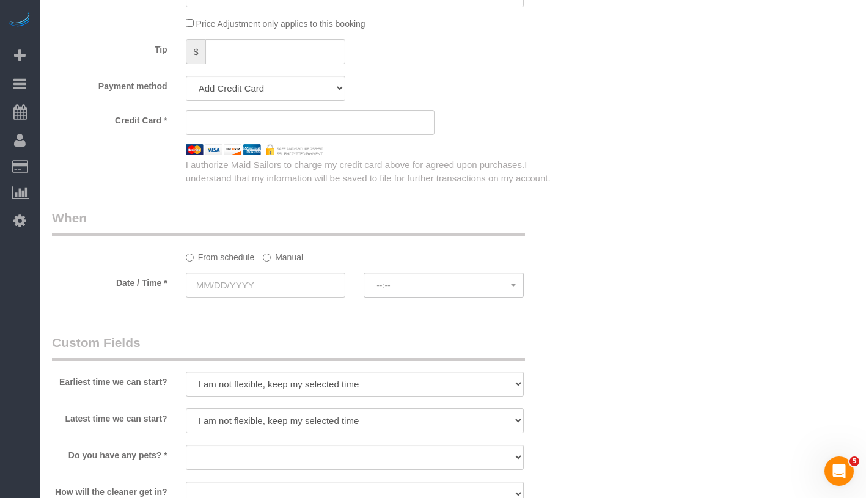
click at [286, 254] on label "Manual" at bounding box center [283, 255] width 40 height 17
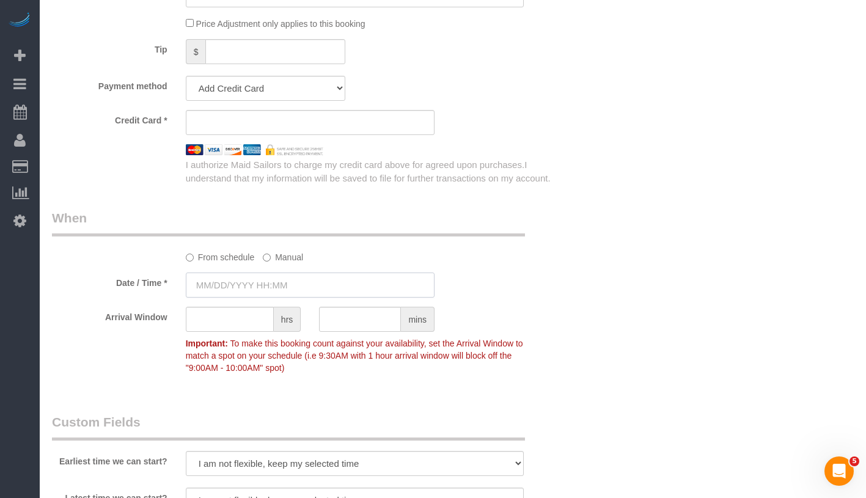
click at [292, 288] on input "text" at bounding box center [310, 285] width 249 height 25
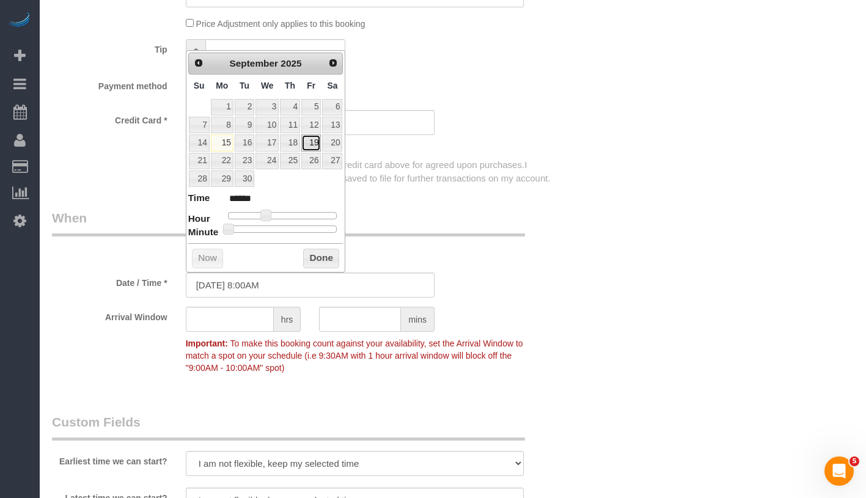
click at [312, 143] on link "19" at bounding box center [311, 143] width 20 height 17
type input "[DATE] 9:00AM"
type input "******"
type input "[DATE] 10:00AM"
type input "*******"
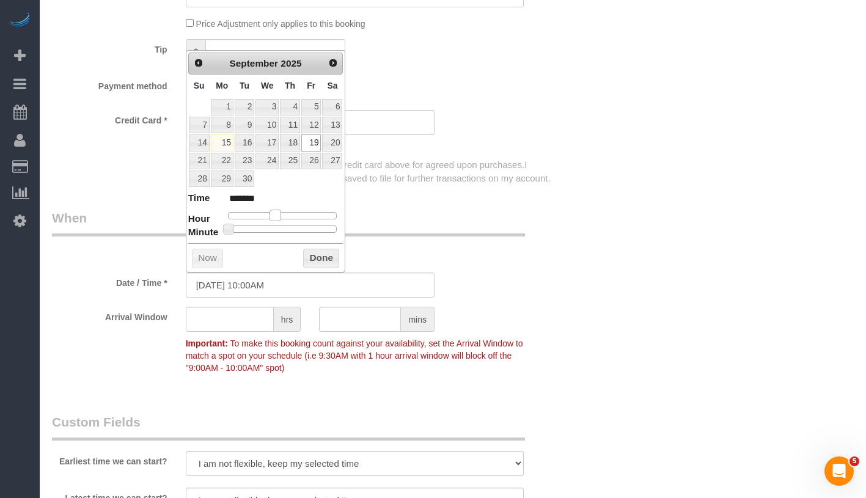
drag, startPoint x: 264, startPoint y: 216, endPoint x: 275, endPoint y: 216, distance: 11.0
click at [275, 216] on span at bounding box center [275, 215] width 11 height 11
click at [323, 260] on button "Done" at bounding box center [321, 259] width 36 height 20
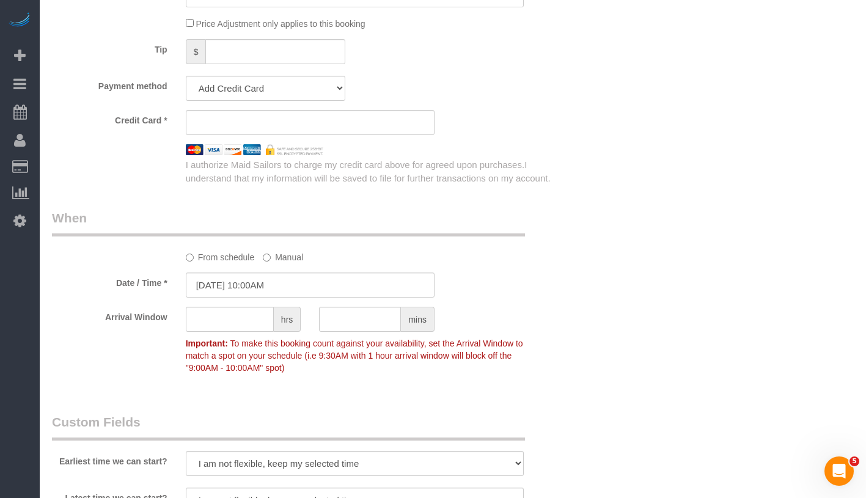
scroll to position [1342, 0]
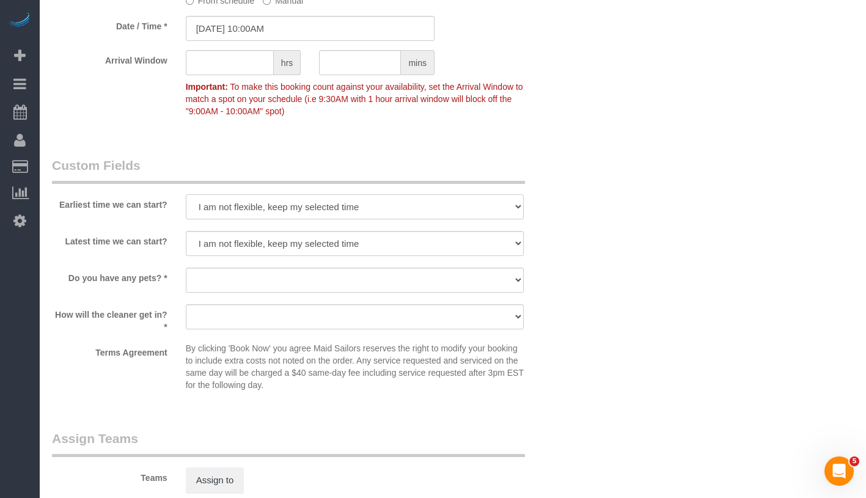
click at [296, 208] on select "I am not flexible, keep my selected time 8:00 AM 9:00 AM 10:00 AM 11:00 AM 12:0…" at bounding box center [355, 206] width 338 height 25
select select "number:58"
click at [281, 238] on select "I am not flexible, keep my selected time 8:00 AM 9:00 AM 10:00 AM 11:00 AM 12:0…" at bounding box center [355, 243] width 338 height 25
select select "number:76"
click at [269, 275] on select "Dog Cat None" at bounding box center [355, 280] width 338 height 25
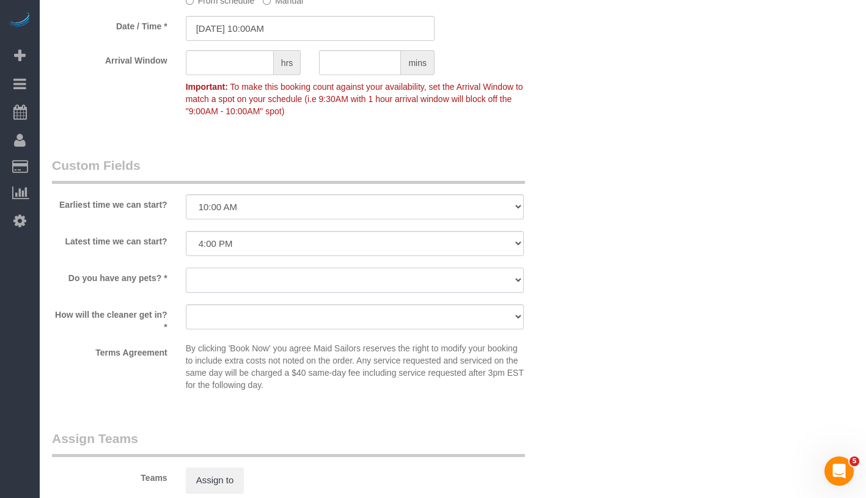
select select "number:15"
click at [258, 317] on select "We'll let you in. Doorman/Front Desk has the key. Other (Provide details)" at bounding box center [355, 317] width 338 height 25
select select "number:5"
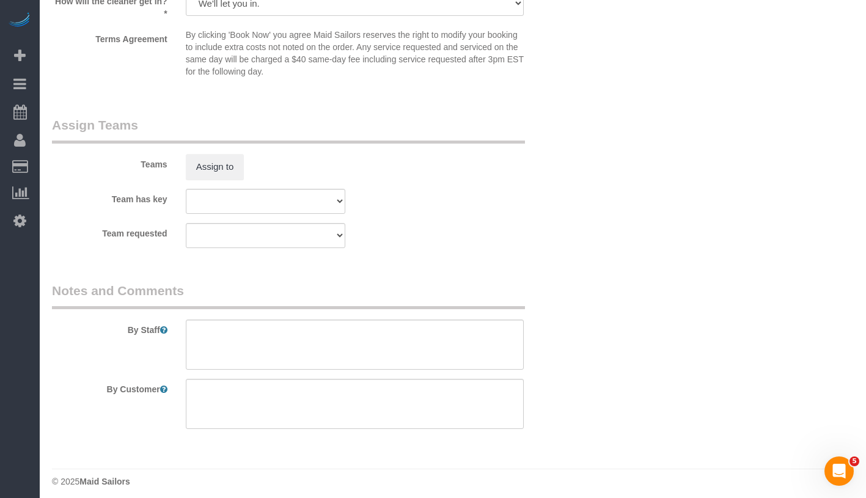
scroll to position [1662, 0]
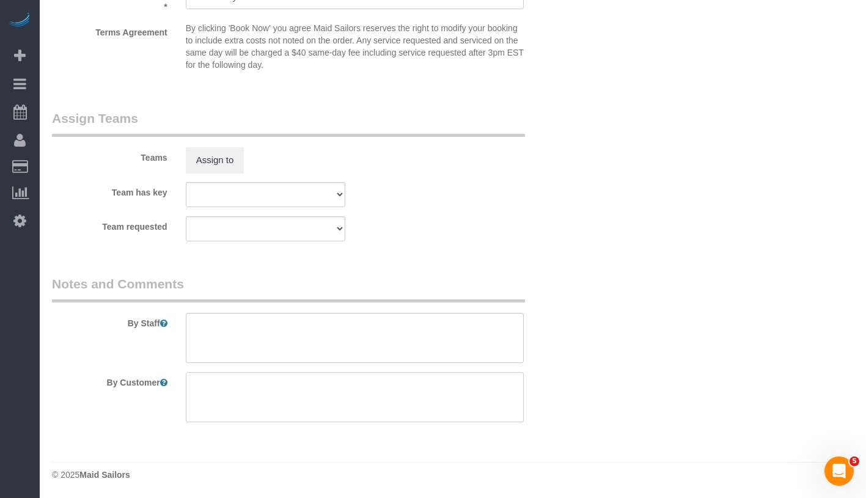
click at [399, 403] on textarea at bounding box center [355, 397] width 338 height 50
click at [395, 334] on textarea at bounding box center [355, 338] width 338 height 50
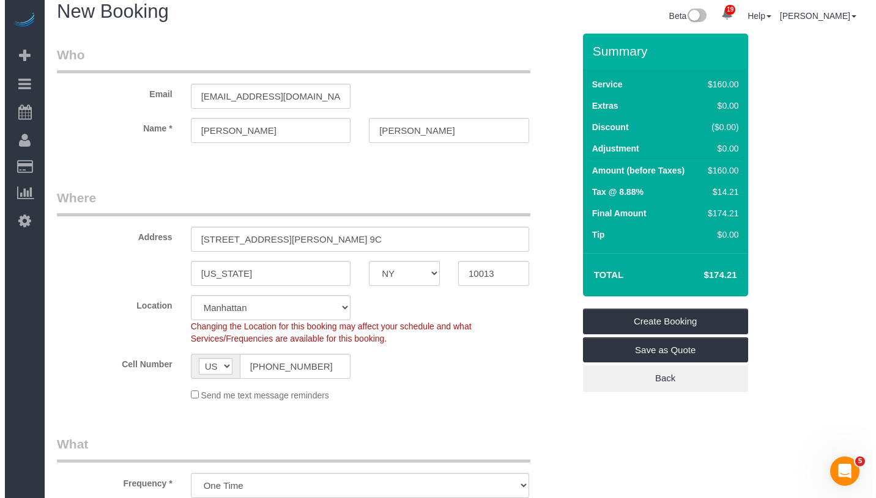
scroll to position [0, 0]
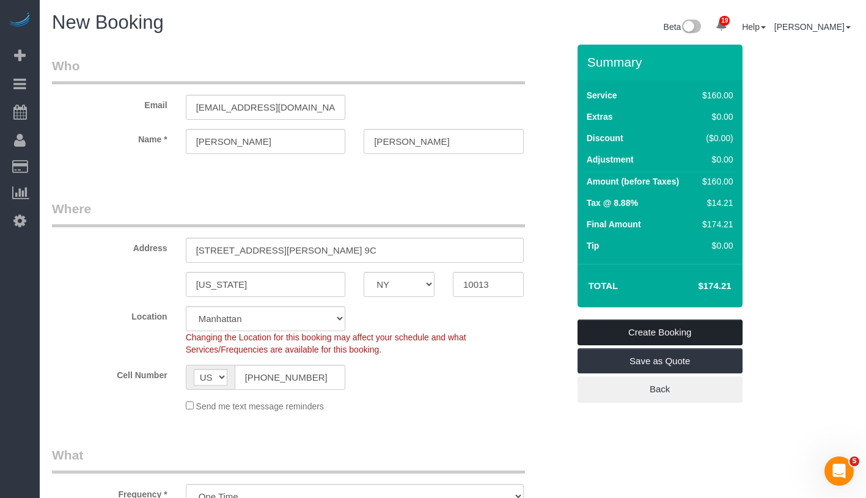
type textarea "Customer has a vacuum. You can use it."
click at [715, 339] on link "Create Booking" at bounding box center [660, 333] width 165 height 26
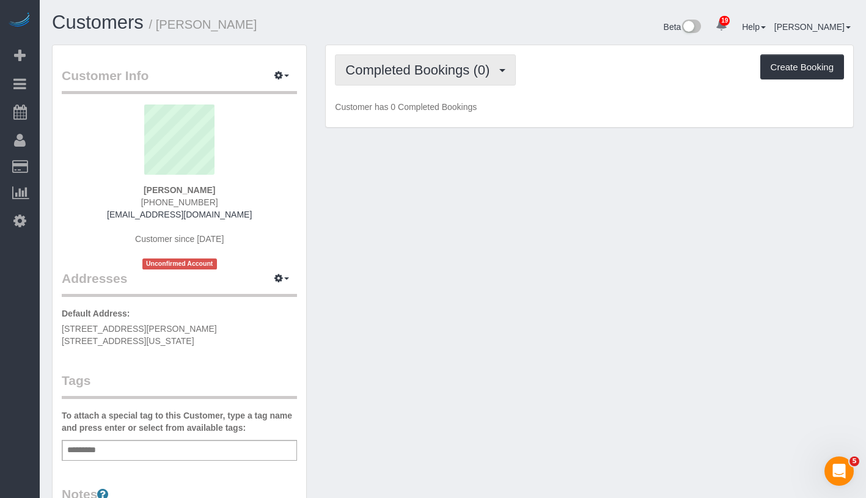
click at [462, 73] on span "Completed Bookings (0)" at bounding box center [420, 69] width 150 height 15
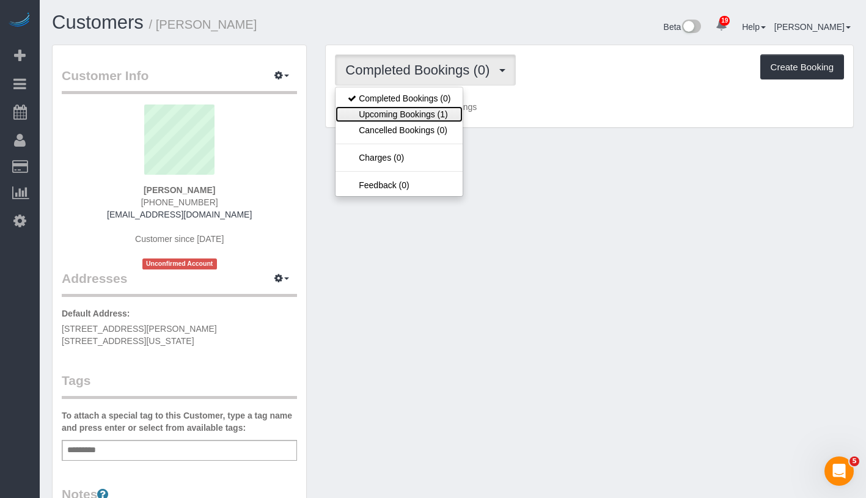
click at [424, 117] on link "Upcoming Bookings (1)" at bounding box center [399, 114] width 127 height 16
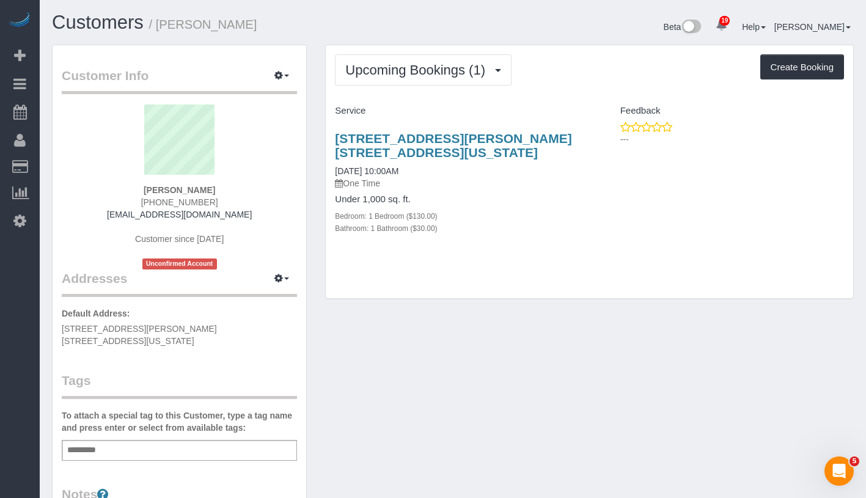
drag, startPoint x: 340, startPoint y: 127, endPoint x: 433, endPoint y: 150, distance: 95.8
click at [433, 150] on div "[STREET_ADDRESS][PERSON_NAME] [STREET_ADDRESS][US_STATE] [DATE] 10:00AM One Tim…" at bounding box center [458, 190] width 264 height 138
copy link "[STREET_ADDRESS][PERSON_NAME] [STREET_ADDRESS][US_STATE]"
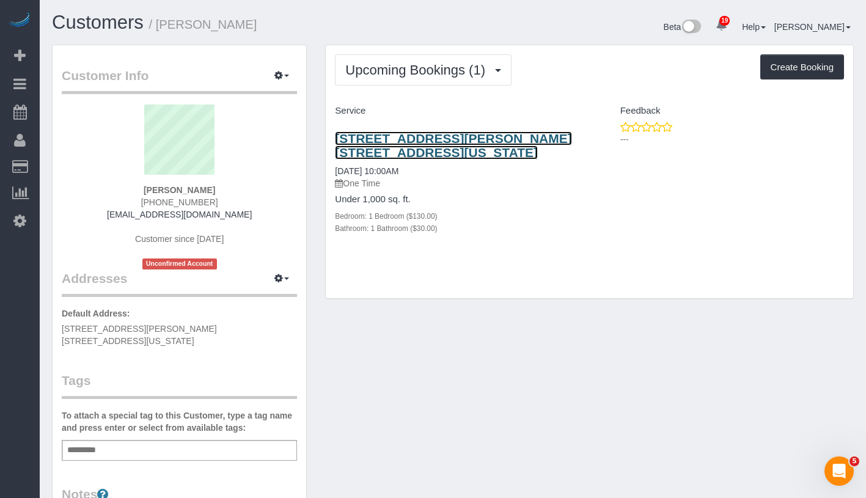
click at [396, 136] on link "[STREET_ADDRESS][PERSON_NAME] [STREET_ADDRESS][US_STATE]" at bounding box center [453, 145] width 237 height 28
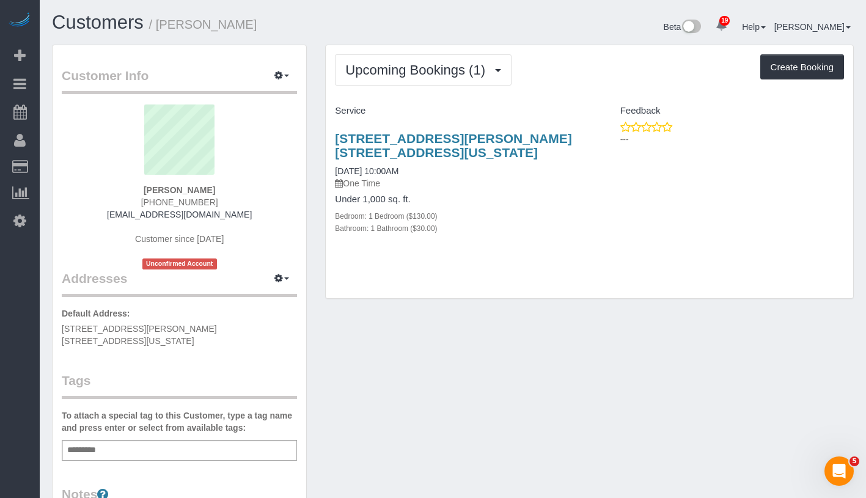
click at [218, 426] on div "To attach a special tag to this Customer, type a tag name and press enter or se…" at bounding box center [179, 435] width 235 height 51
click at [216, 440] on div "Add a tag" at bounding box center [179, 450] width 235 height 21
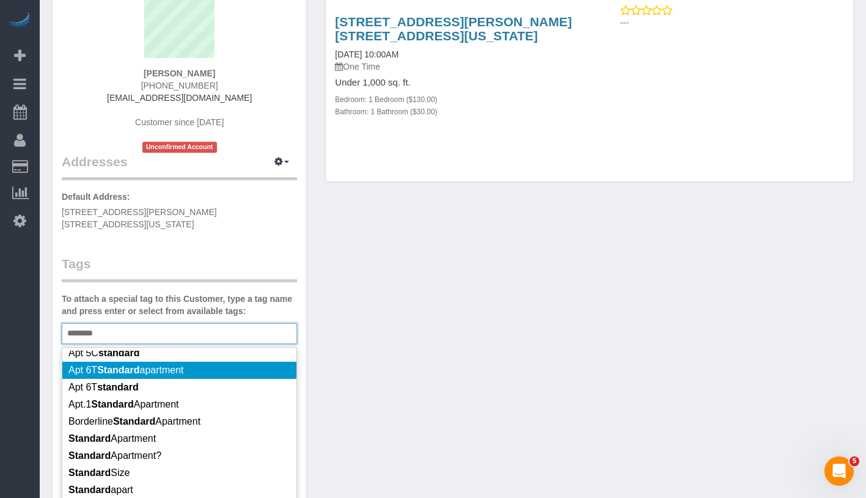
scroll to position [117, 0]
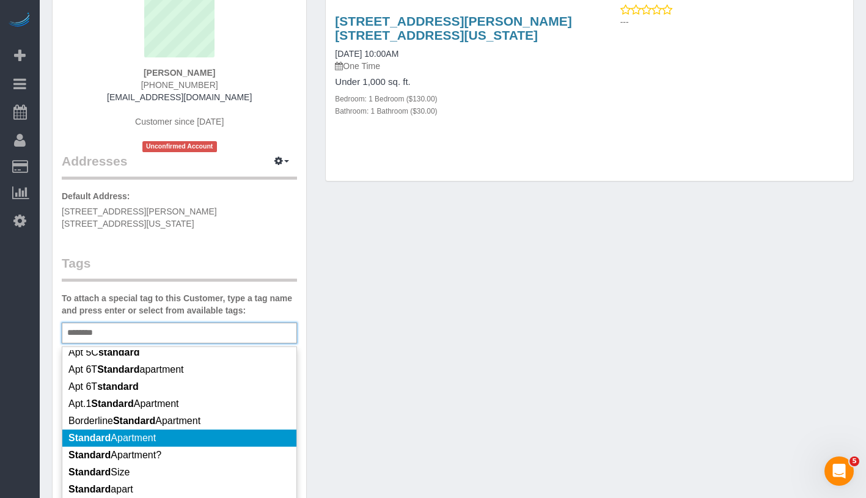
type input "********"
click at [218, 435] on li "Standard Apartment" at bounding box center [179, 438] width 234 height 17
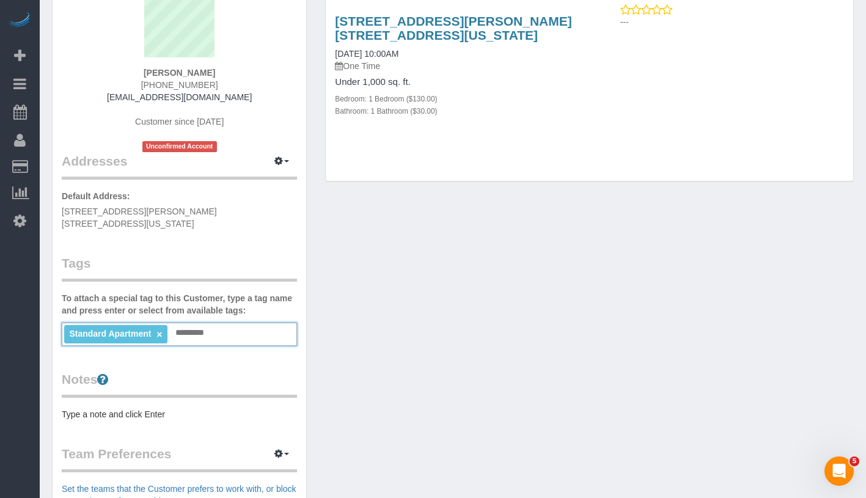
scroll to position [0, 0]
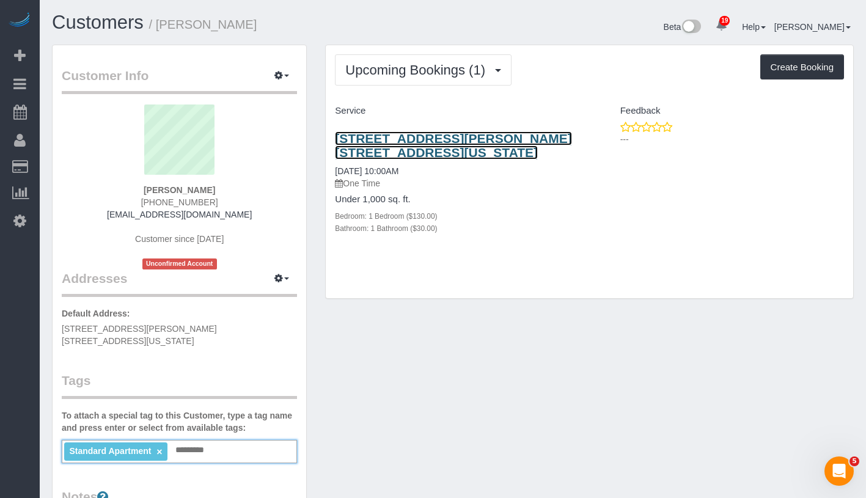
click at [458, 141] on link "255 Hudson Street Apt. 9c, New York, NY 10013" at bounding box center [453, 145] width 237 height 28
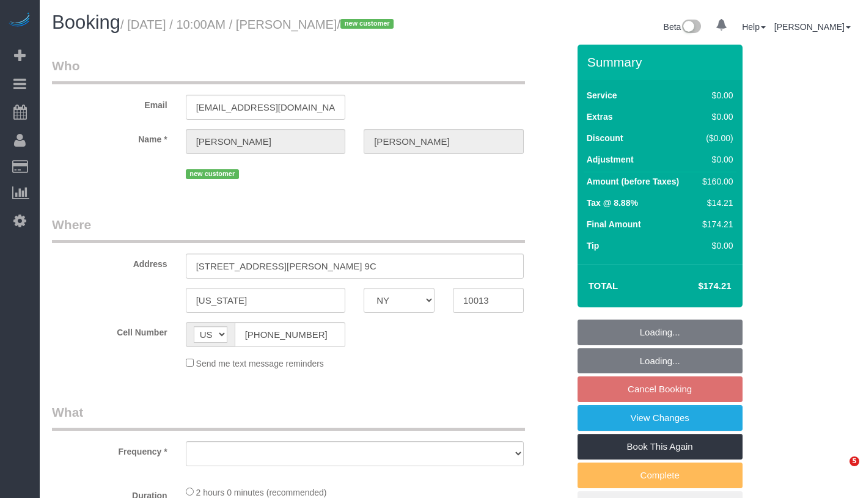
select select "NY"
select select "object:787"
select select "string:stripe-pm_1S7lGI4VGloSiKo7F8YNI8ia"
select select "number:58"
select select "number:76"
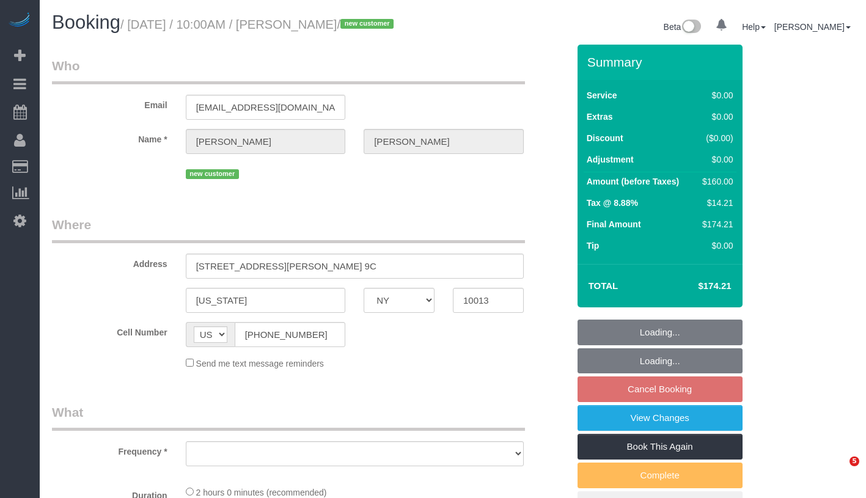
select select "number:15"
select select "number:5"
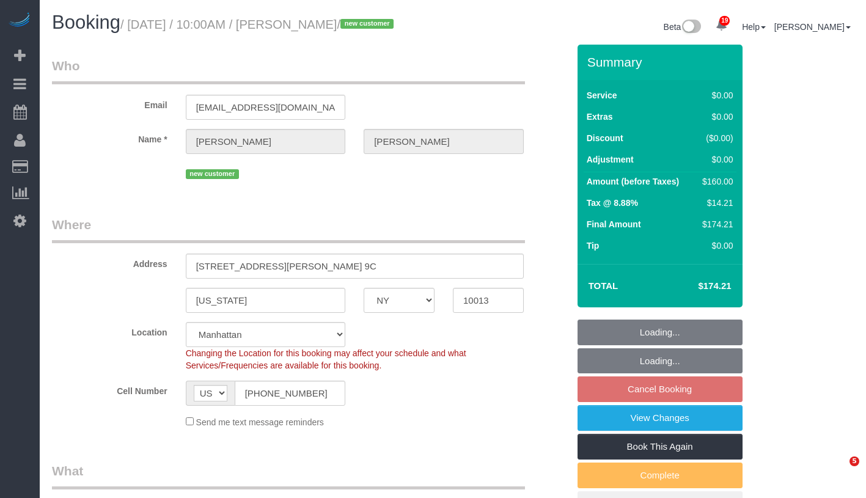
select select "object:1465"
select select "spot3"
select select "1"
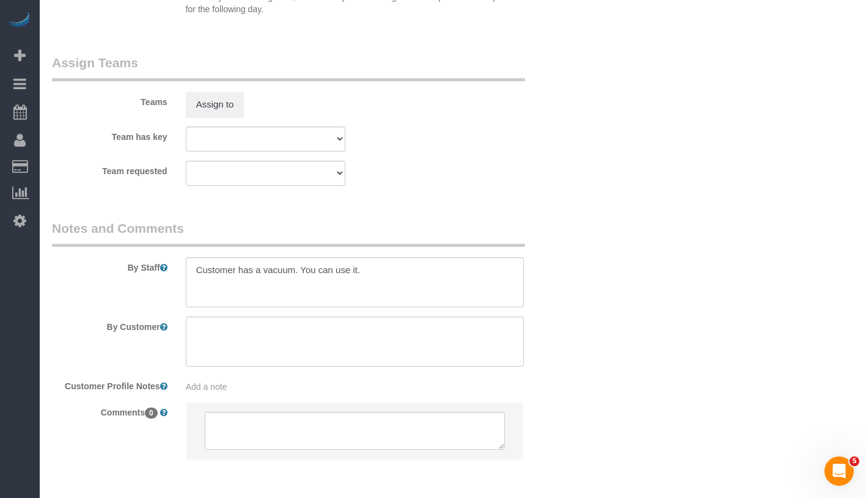
scroll to position [1630, 0]
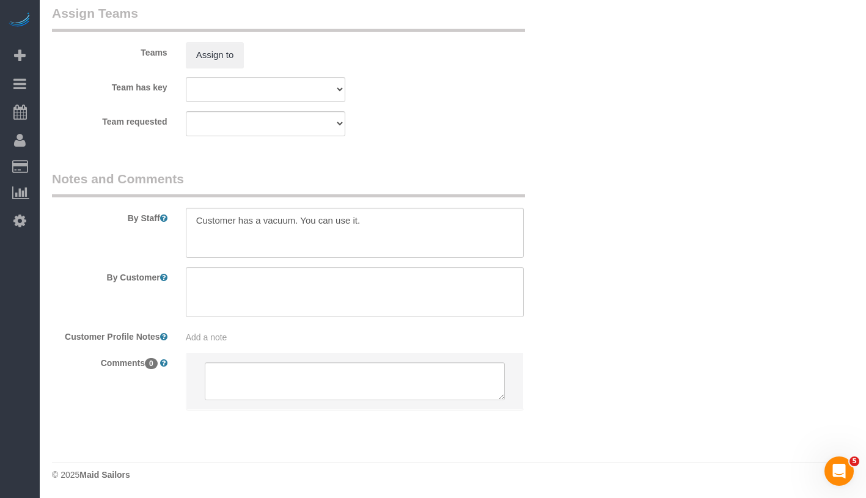
click at [297, 335] on div "Add a note" at bounding box center [355, 337] width 338 height 12
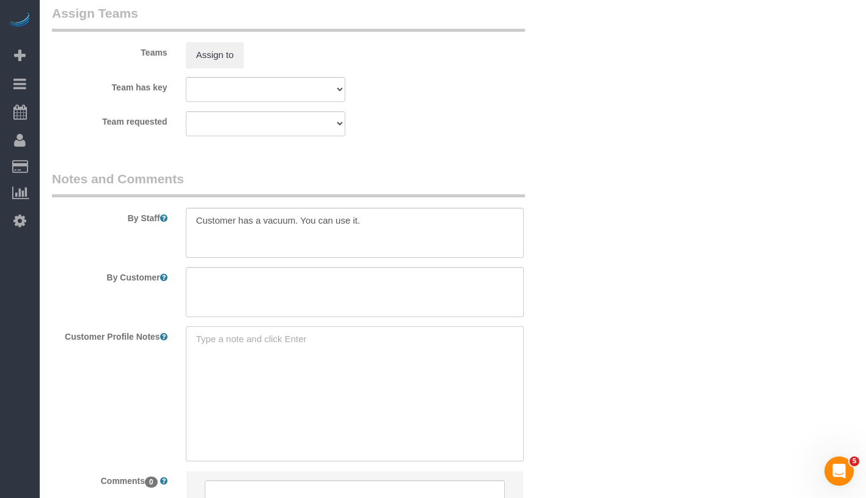
click at [295, 339] on textarea at bounding box center [355, 394] width 338 height 135
paste textarea "[STREET_ADDRESS][PERSON_NAME]"
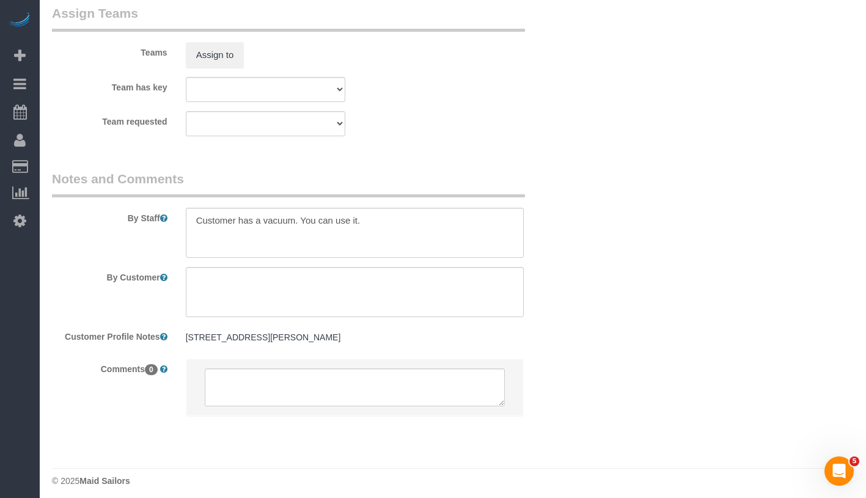
click at [358, 331] on pre "[STREET_ADDRESS][PERSON_NAME]" at bounding box center [355, 337] width 338 height 12
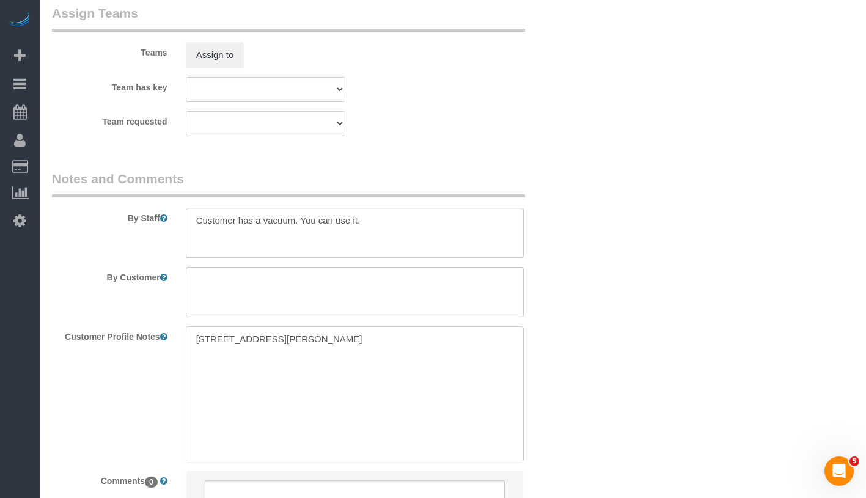
click at [387, 336] on textarea "[STREET_ADDRESS][PERSON_NAME]" at bounding box center [355, 394] width 338 height 135
paste textarea "907 ft²"
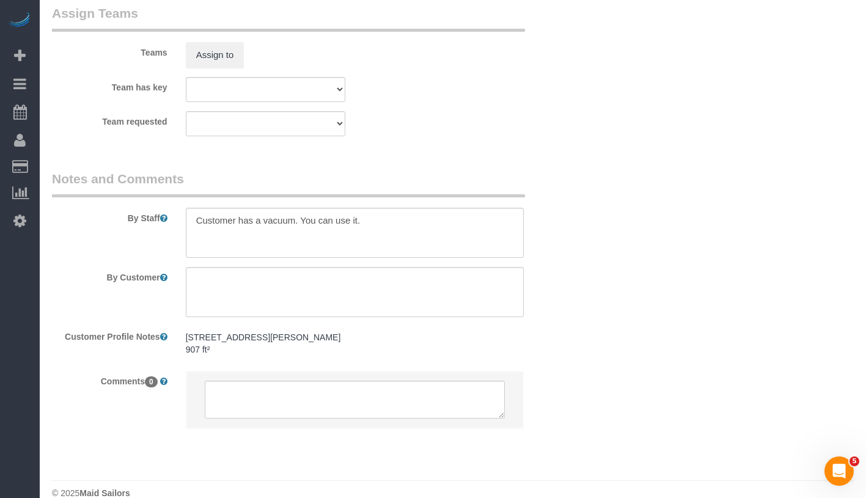
click at [322, 350] on pre "255 Hudson Street #9C 907 ft²" at bounding box center [355, 343] width 338 height 24
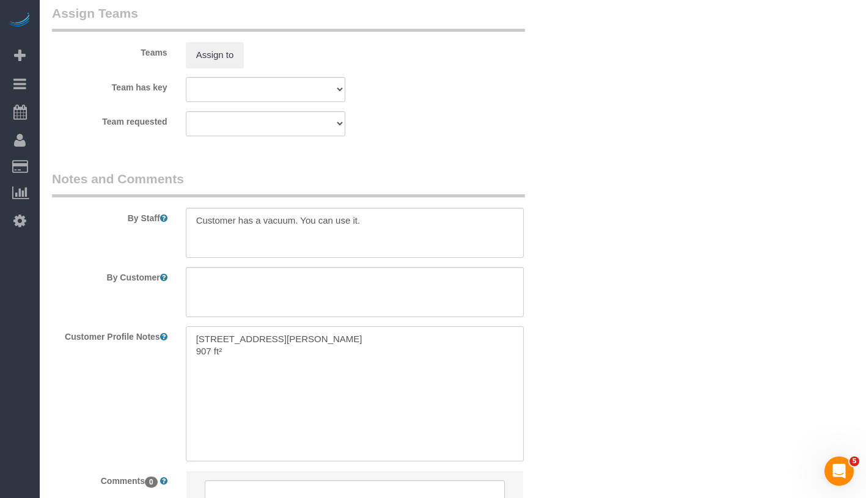
click at [315, 349] on textarea "255 Hudson Street #9C 907 ft²" at bounding box center [355, 394] width 338 height 135
paste textarea "https://streeteasy.com/building/255-hudson-street-new_york/9c"
type textarea "[STREET_ADDRESS][PERSON_NAME] 907 ft² [URL][DOMAIN_NAME][PERSON_NAME]"
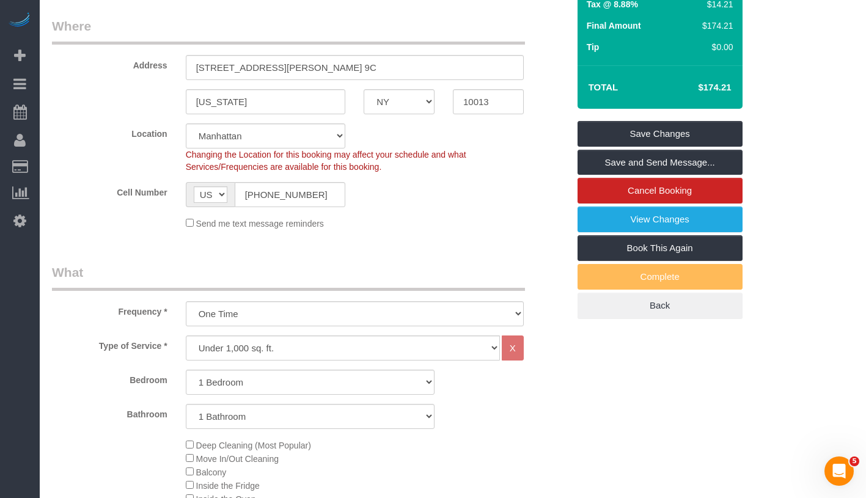
scroll to position [122, 0]
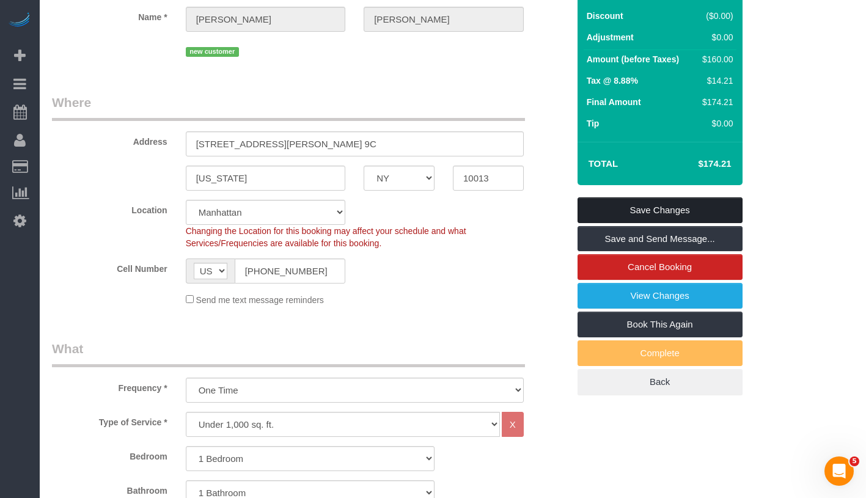
click at [725, 209] on link "Save Changes" at bounding box center [660, 211] width 165 height 26
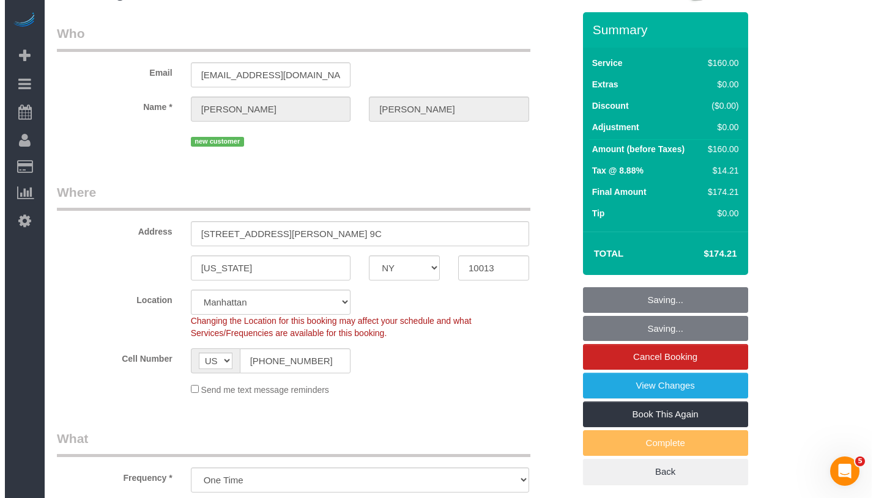
scroll to position [0, 0]
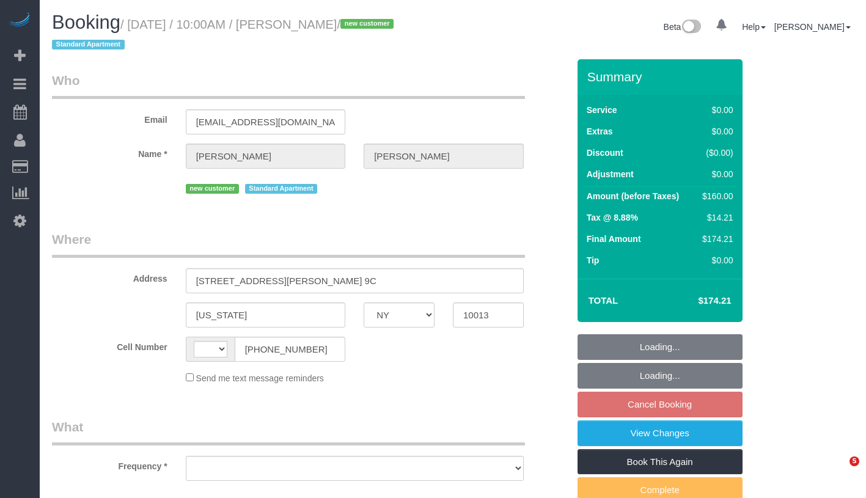
select select "NY"
select select "string:[GEOGRAPHIC_DATA]"
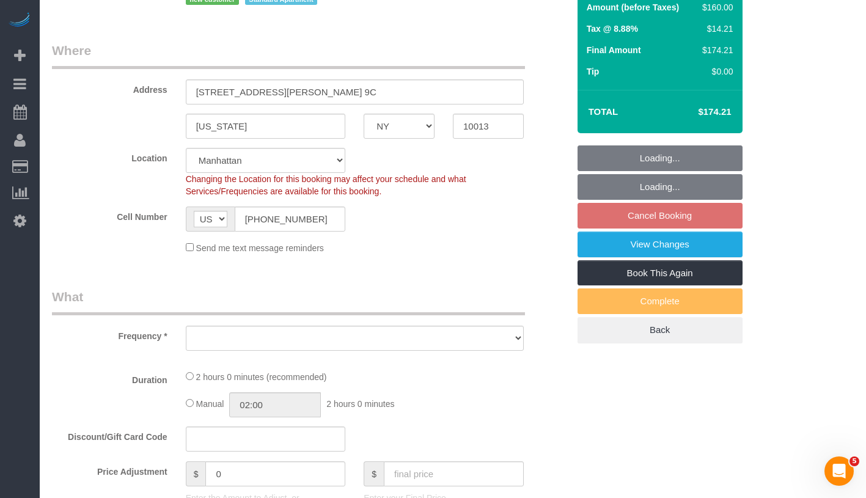
select select "string:stripe-pm_1S7lGI4VGloSiKo7F8YNI8ia"
select select "number:58"
select select "number:76"
select select "number:15"
select select "number:5"
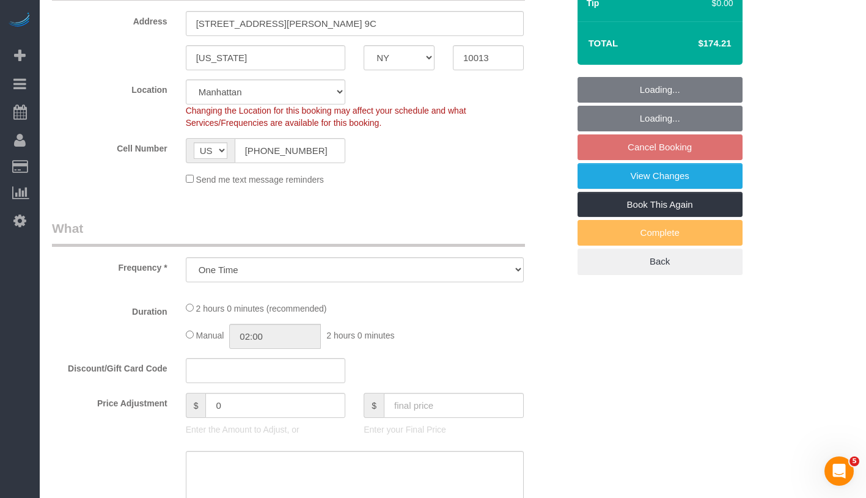
select select "object:1366"
select select "1"
select select "spot3"
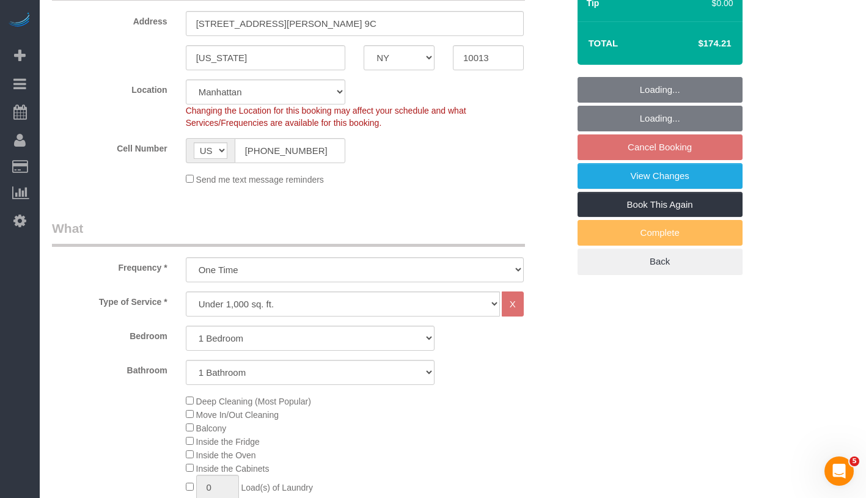
select select "1"
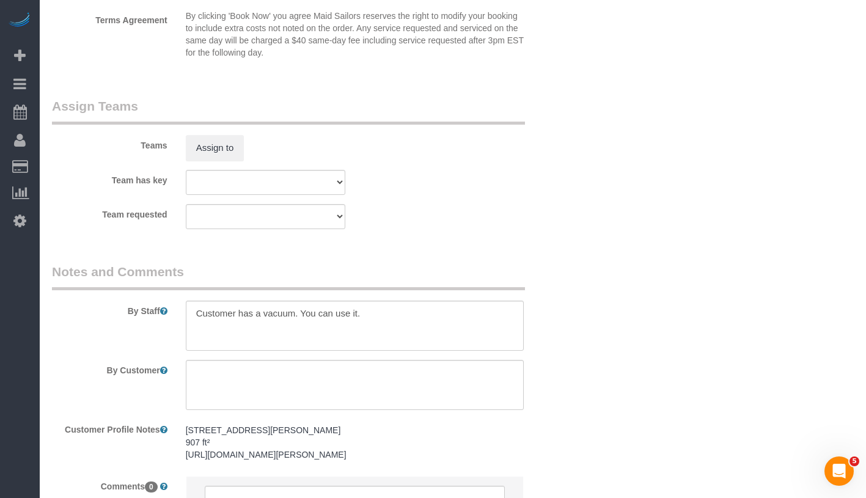
scroll to position [1610, 0]
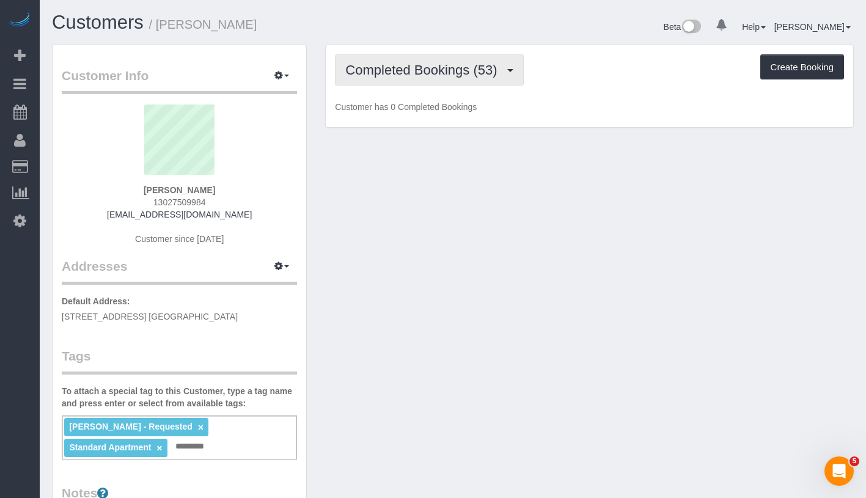
click at [407, 73] on span "Completed Bookings (53)" at bounding box center [424, 69] width 158 height 15
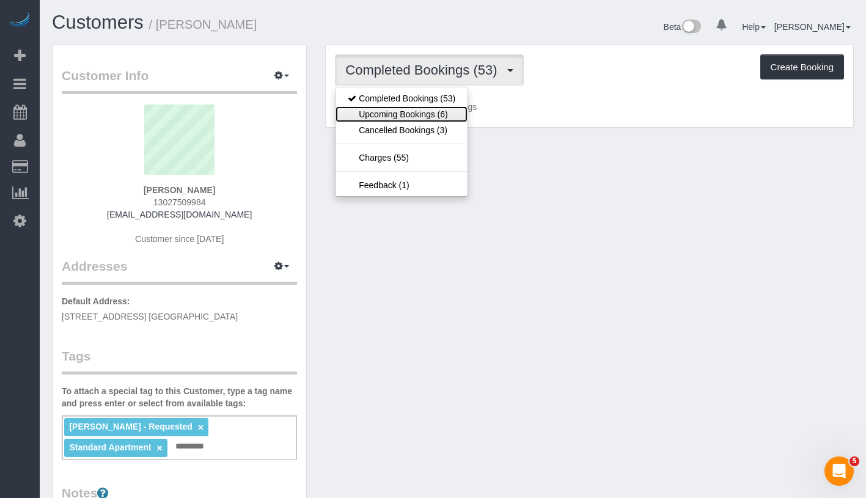
click at [403, 108] on link "Upcoming Bookings (6)" at bounding box center [402, 114] width 132 height 16
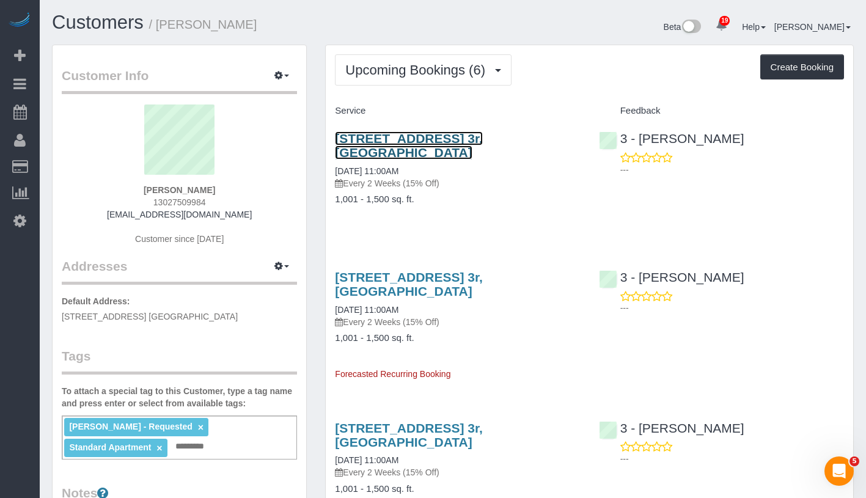
click at [360, 152] on link "19 Park Street, Apt. 3r, Brooklyn, NY 11206" at bounding box center [409, 145] width 148 height 28
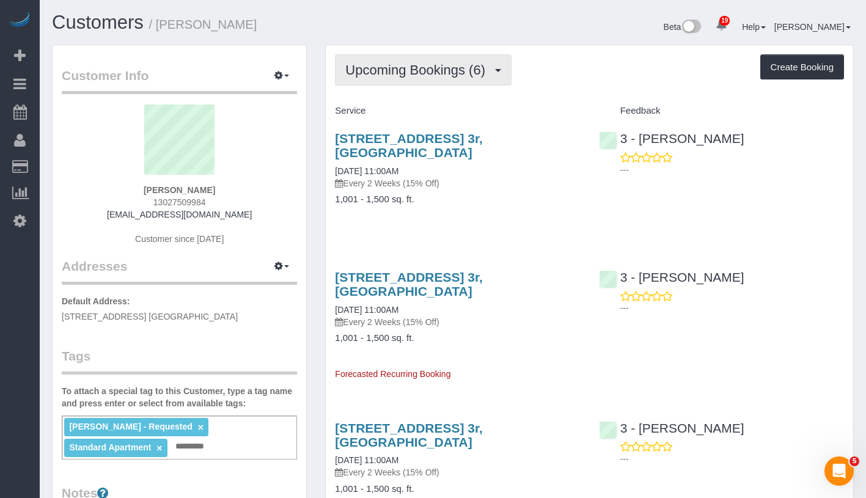
click at [449, 71] on span "Upcoming Bookings (6)" at bounding box center [418, 69] width 146 height 15
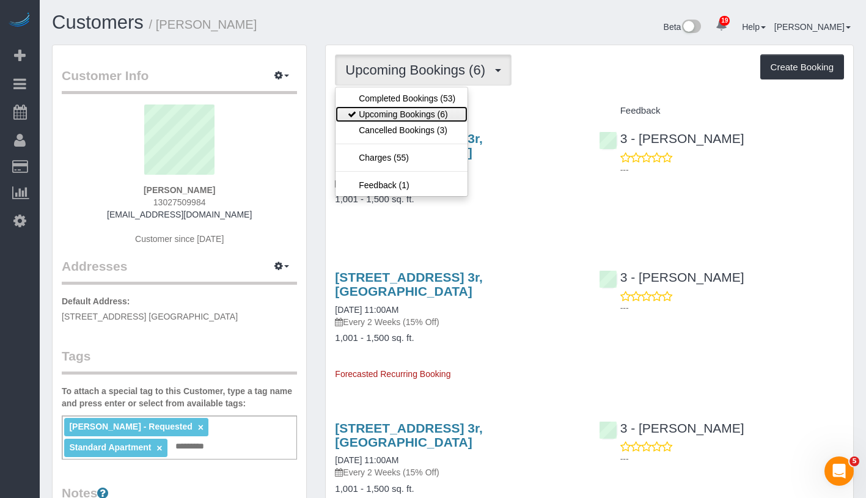
click at [421, 115] on link "Upcoming Bookings (6)" at bounding box center [402, 114] width 132 height 16
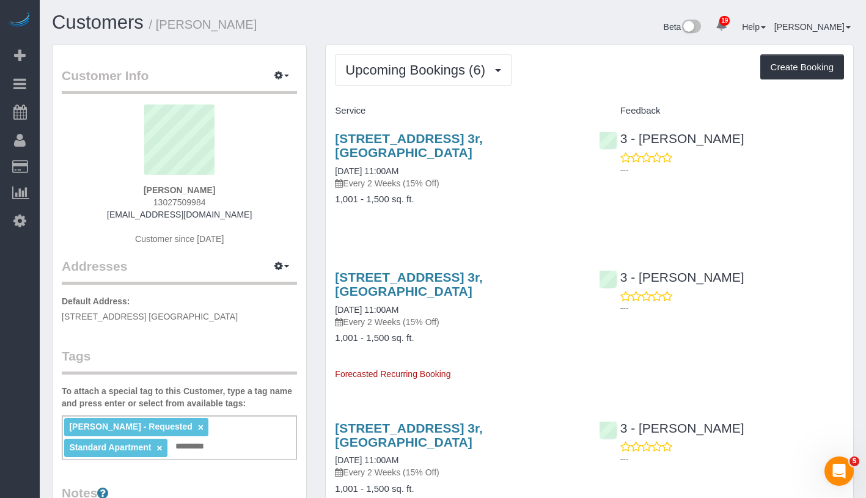
drag, startPoint x: 328, startPoint y: 171, endPoint x: 442, endPoint y: 171, distance: 113.7
click at [442, 171] on div "19 Park Street, Apt. 3r, Brooklyn, NY 11206 10/02/2025 11:00AM Every 2 Weeks (1…" at bounding box center [458, 175] width 264 height 108
copy link "10/02/2025 11:00AM"
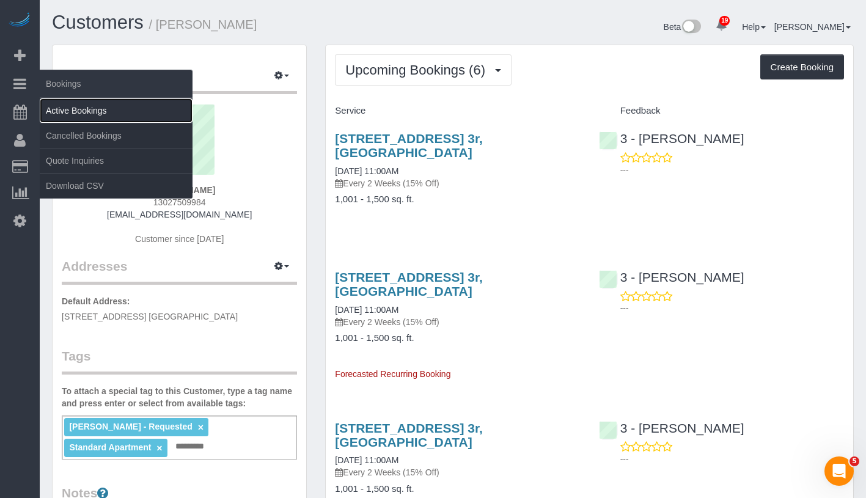
click at [105, 108] on link "Active Bookings" at bounding box center [116, 110] width 153 height 24
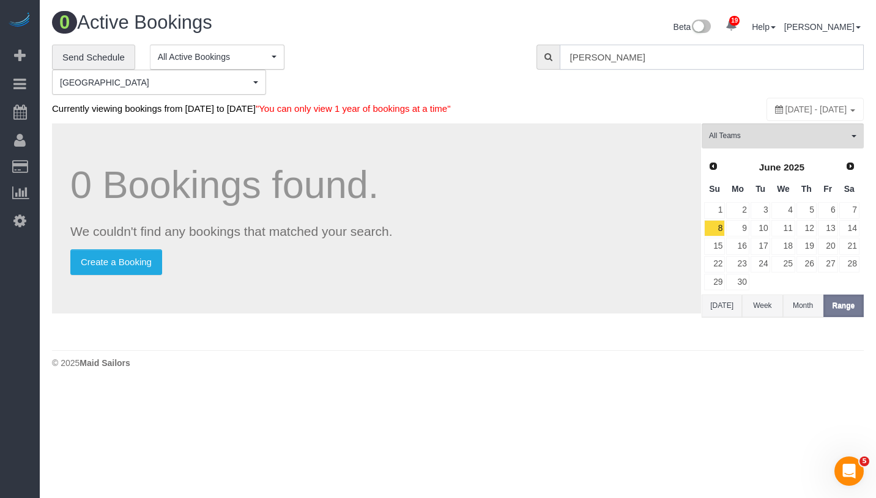
click at [663, 59] on input "[PERSON_NAME]" at bounding box center [711, 57] width 304 height 25
paste input "Caitlin O'Brien"
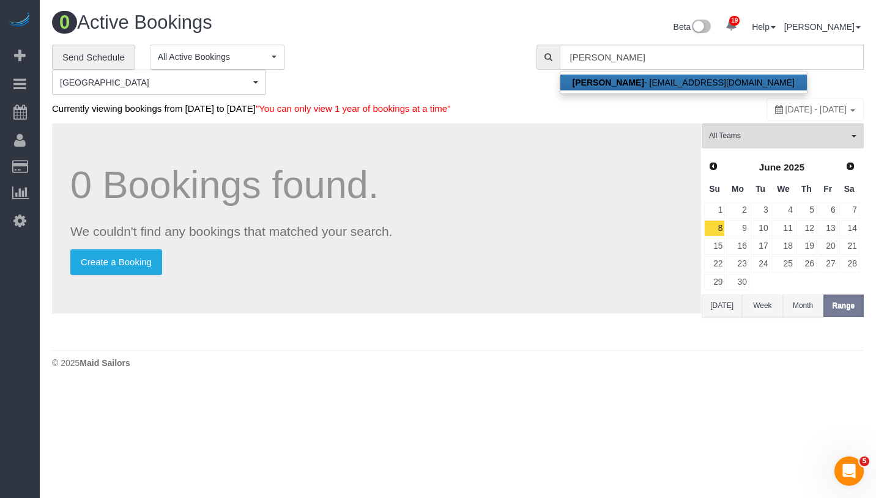
click at [669, 82] on link "Caitlin O'Brien - caobrien1412@gmail.com" at bounding box center [683, 83] width 246 height 16
type input "caobrien1412@gmail.com"
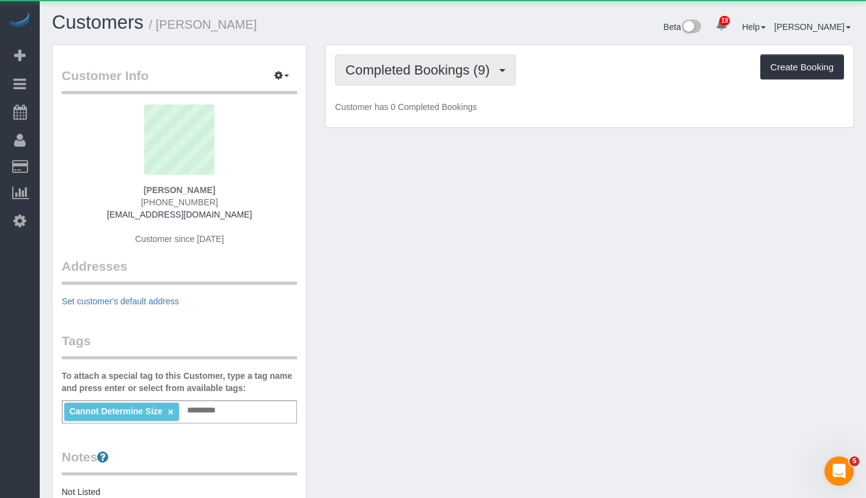
click at [416, 67] on span "Completed Bookings (9)" at bounding box center [420, 69] width 150 height 15
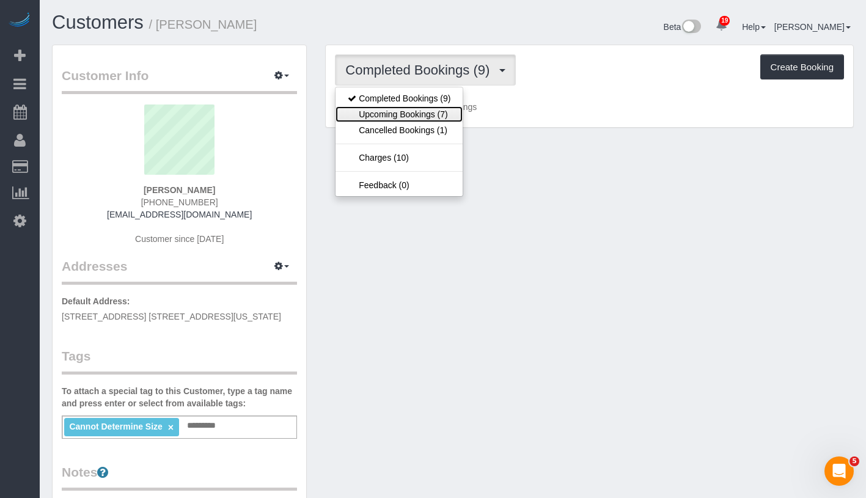
click at [409, 114] on link "Upcoming Bookings (7)" at bounding box center [399, 114] width 127 height 16
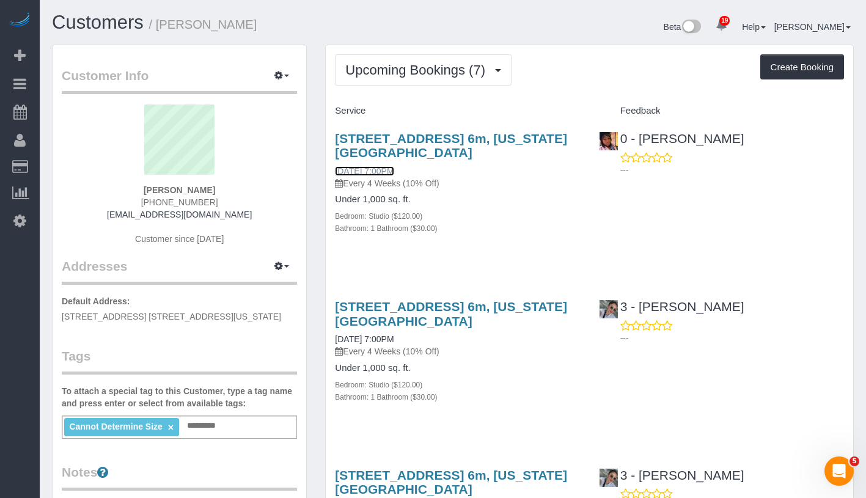
click at [374, 169] on link "09/15/2025 7:00PM" at bounding box center [364, 171] width 59 height 10
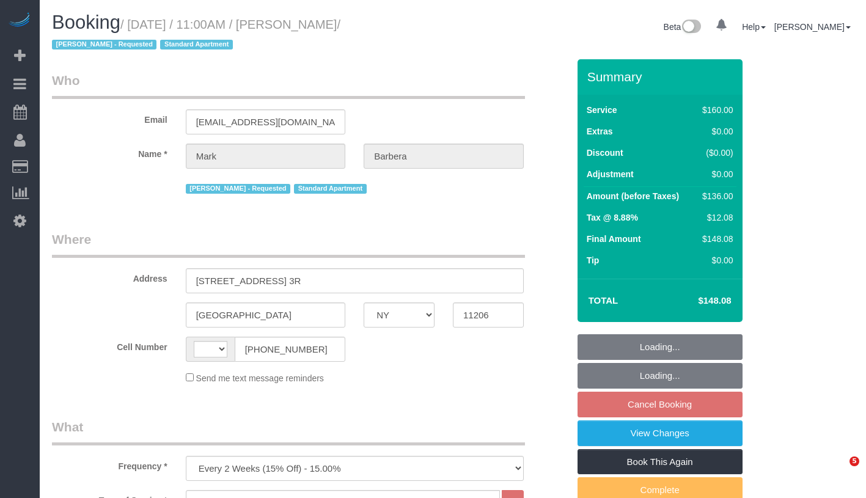
select select "NY"
select select "string:[GEOGRAPHIC_DATA]"
select select "number:89"
select select "number:90"
select select "number:15"
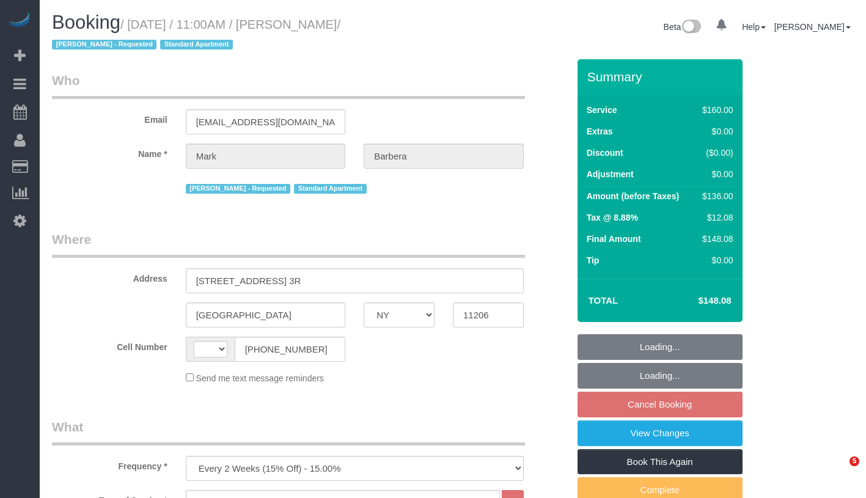
select select "number:5"
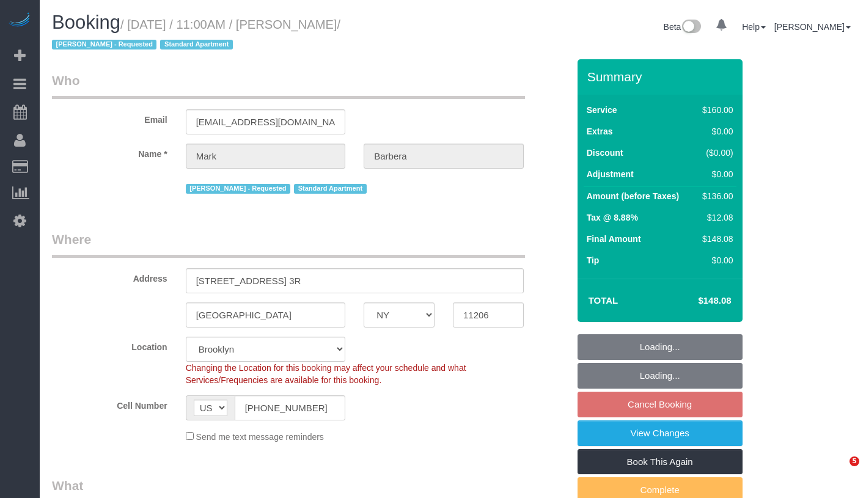
select select "object:1420"
select select "spot64"
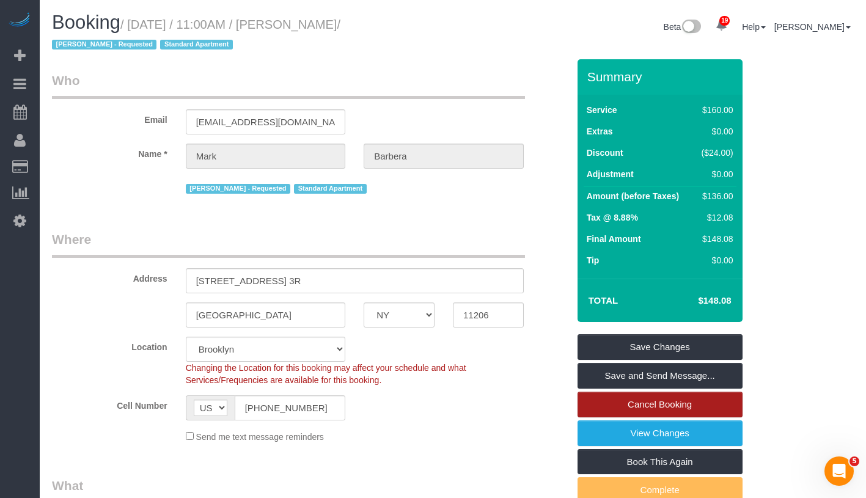
click at [722, 407] on link "Cancel Booking" at bounding box center [660, 405] width 165 height 26
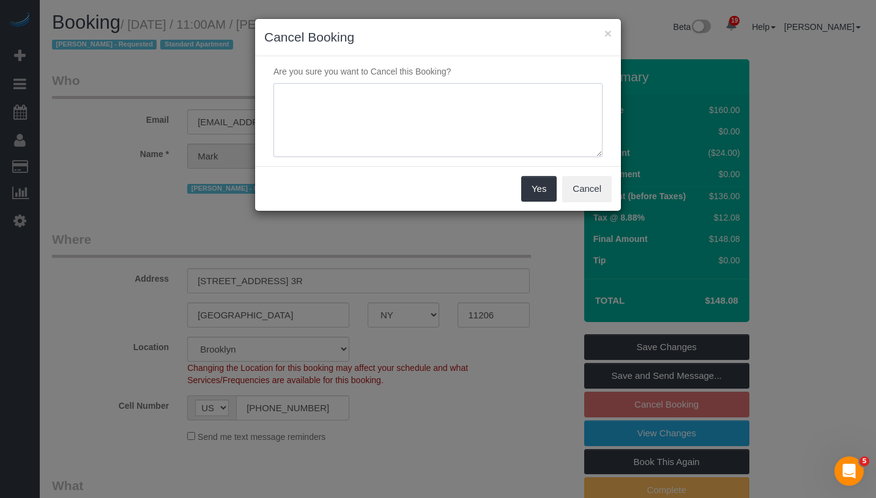
click at [448, 116] on textarea at bounding box center [437, 120] width 329 height 75
paste textarea "Im out of town for a bit anyway so waiting would be fine"
type textarea "Im out of town for a bit anyway so waiting would be fine"
click at [539, 199] on button "Yes" at bounding box center [538, 189] width 35 height 26
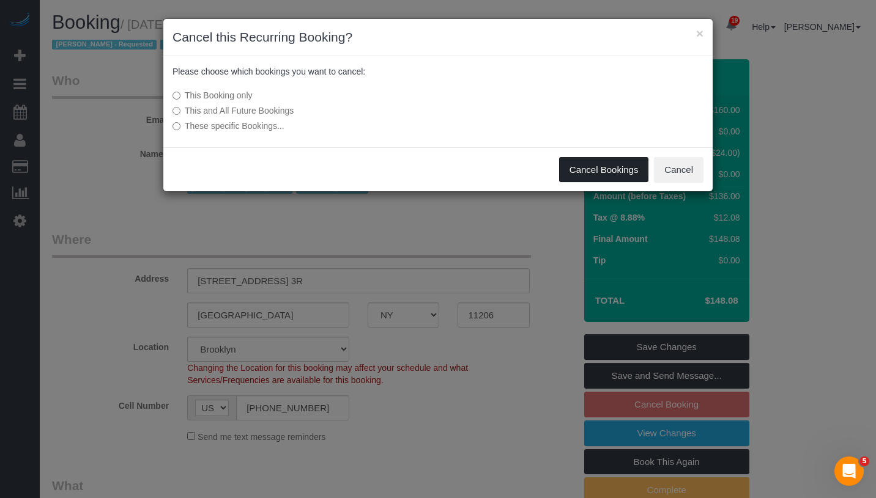
click at [592, 176] on button "Cancel Bookings" at bounding box center [604, 170] width 90 height 26
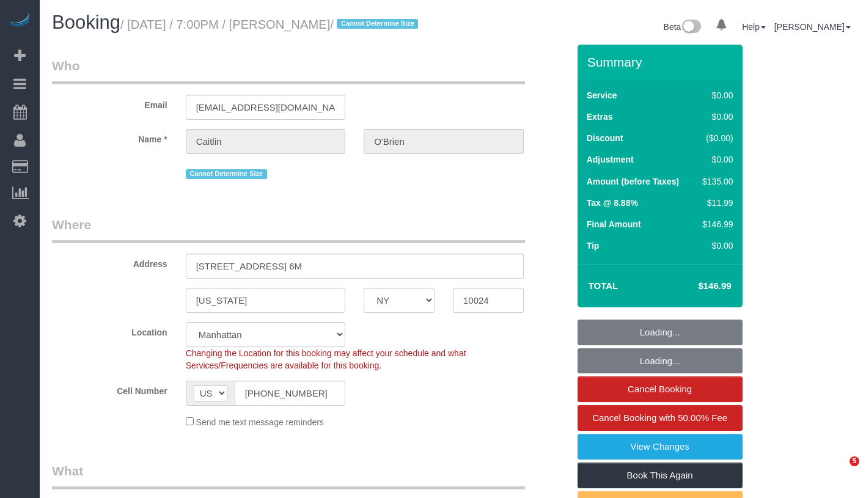
select select "NY"
select select "object:801"
select select "string:stripe-pm_1Qqee04VGloSiKo7obcjrnBA"
select select "number:89"
select select "number:90"
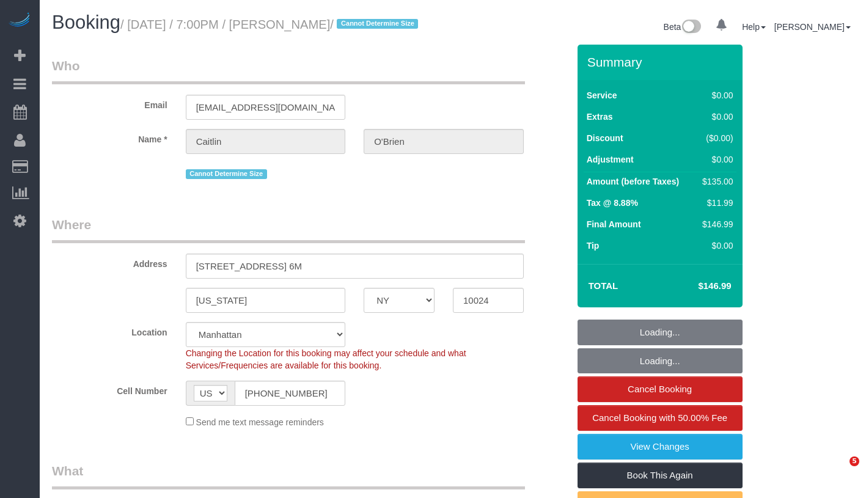
select select "number:15"
select select "number:5"
select select "spot1"
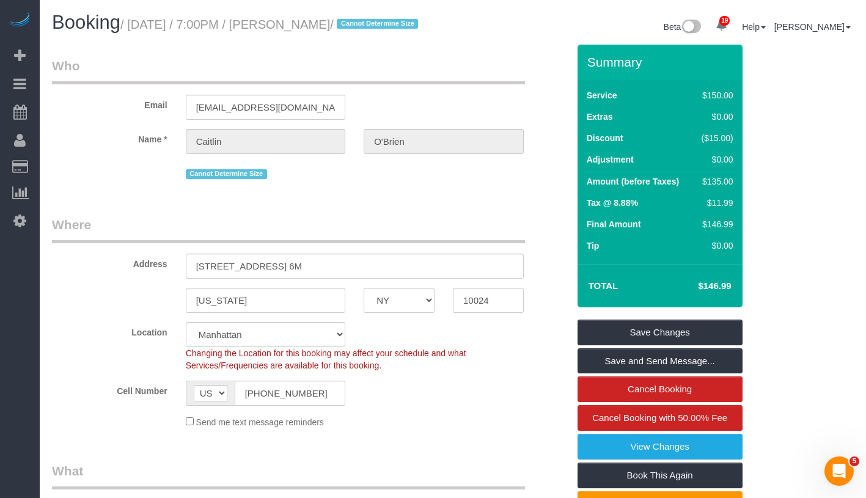
drag, startPoint x: 136, startPoint y: 28, endPoint x: 374, endPoint y: 37, distance: 238.1
click at [374, 33] on h1 "Booking / [DATE] / 7:00PM / [PERSON_NAME] / Cannot Determine Size" at bounding box center [248, 22] width 392 height 21
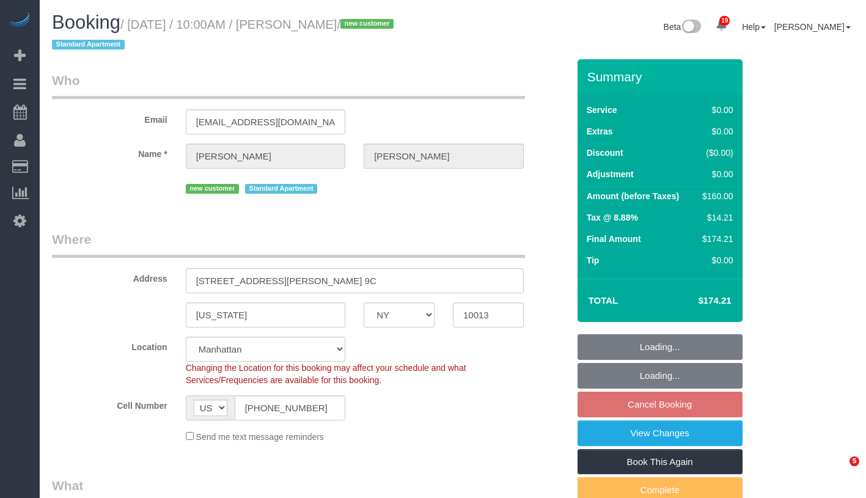
select select "NY"
select select "number:58"
select select "number:76"
select select "number:15"
select select "number:5"
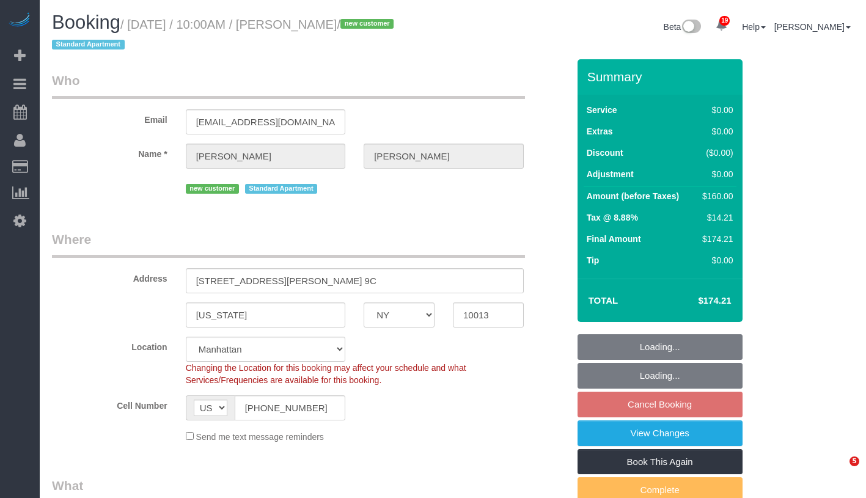
select select "1"
select select "spot3"
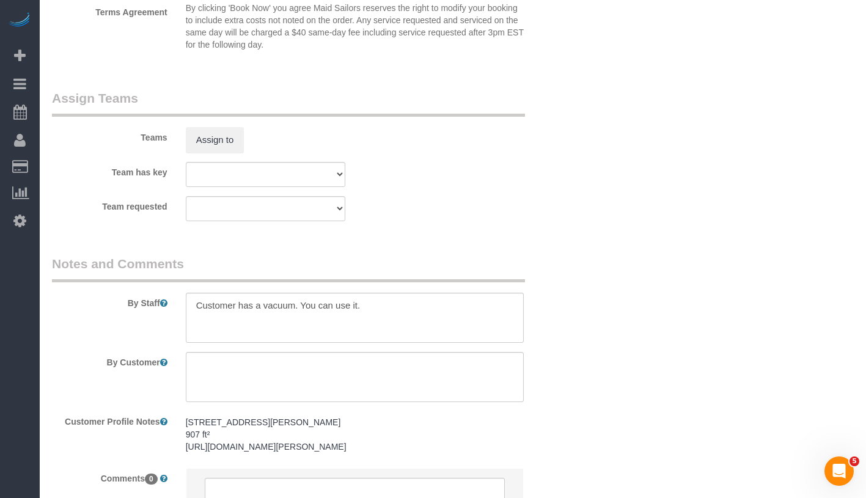
scroll to position [1675, 0]
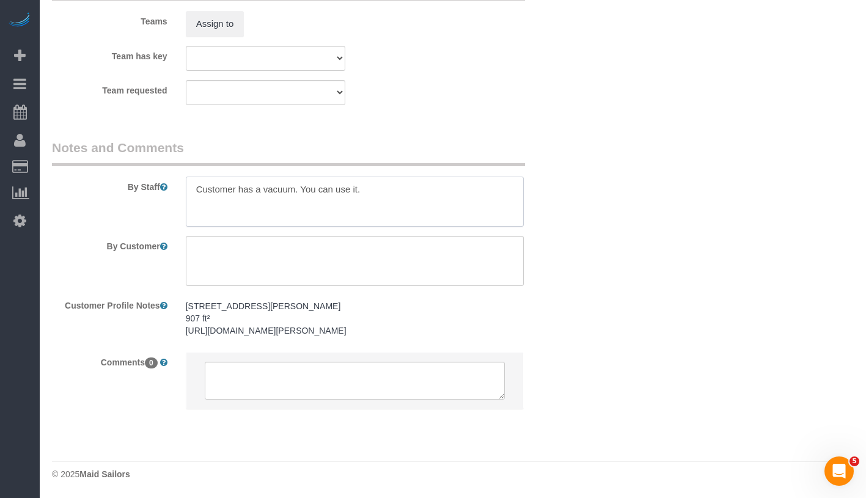
click at [427, 198] on textarea at bounding box center [355, 202] width 338 height 50
paste textarea "Hi! Yes just the 1 Sep 15, 7:24:40 PM MT Mary Tice The other one is too small a…"
drag, startPoint x: 256, startPoint y: 212, endPoint x: 198, endPoint y: 213, distance: 58.7
click at [198, 213] on textarea at bounding box center [355, 202] width 338 height 50
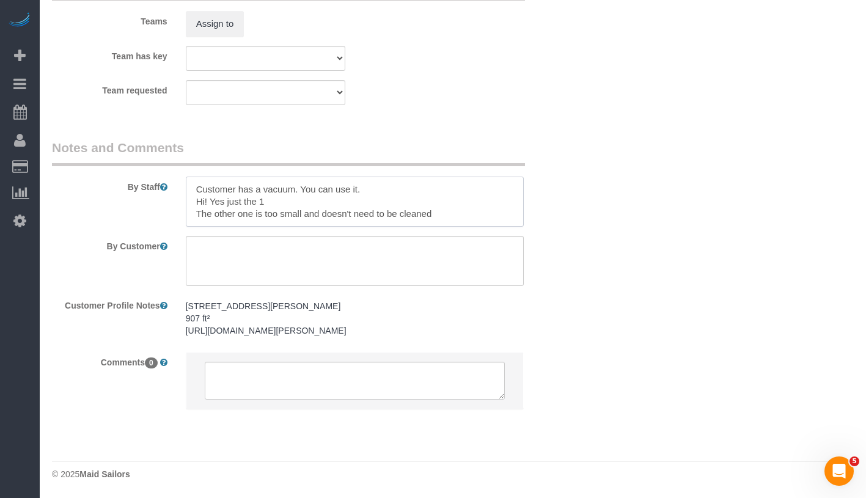
drag, startPoint x: 192, startPoint y: 205, endPoint x: 296, endPoint y: 204, distance: 103.9
click at [296, 204] on textarea at bounding box center [355, 202] width 338 height 50
click at [194, 197] on textarea at bounding box center [355, 202] width 338 height 50
type textarea "Customer has a vacuum. You can use it. There are 2 bathrooms but you only need …"
click at [264, 322] on pre "[STREET_ADDRESS][PERSON_NAME] 907 ft² [URL][DOMAIN_NAME][PERSON_NAME]" at bounding box center [355, 318] width 338 height 37
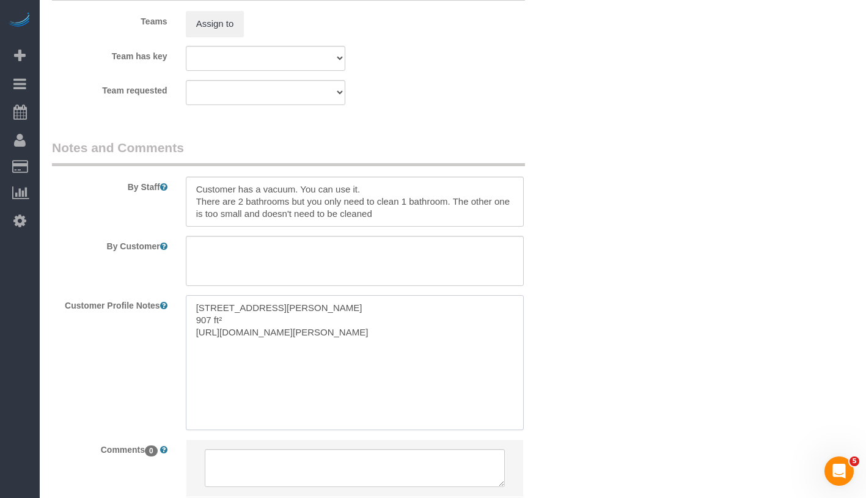
click at [279, 321] on textarea "[STREET_ADDRESS][PERSON_NAME] 907 ft² [URL][DOMAIN_NAME][PERSON_NAME]" at bounding box center [355, 362] width 338 height 135
type textarea "255 Hudson Street #9C 907 ft² 1 bed/ 1.5 baths https://streeteasy.com/building/…"
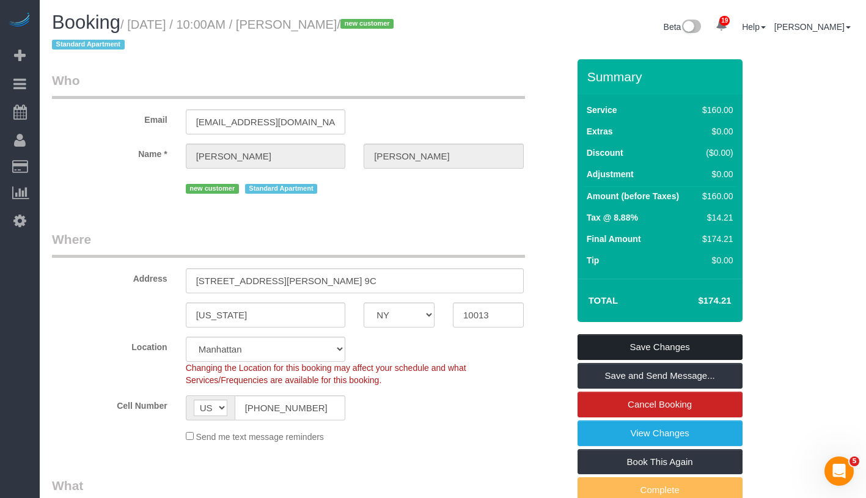
click at [663, 347] on link "Save Changes" at bounding box center [660, 347] width 165 height 26
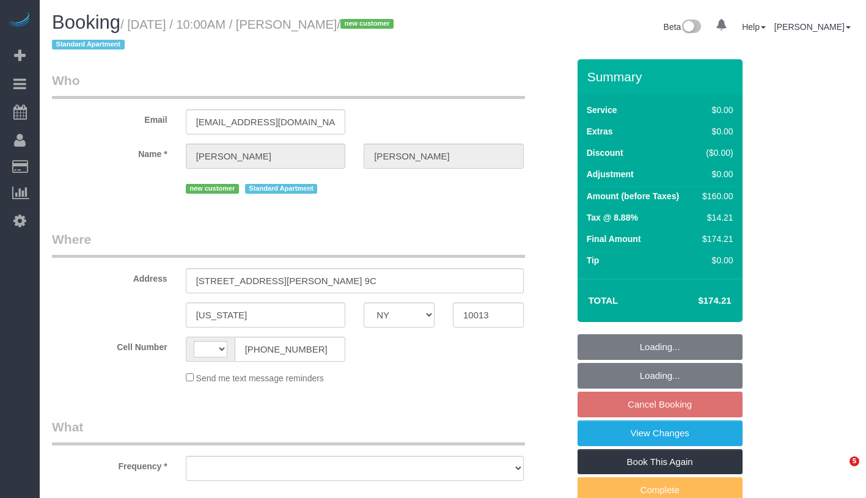
select select "NY"
select select "string:[GEOGRAPHIC_DATA]"
select select "object:1469"
select select "string:stripe-pm_1S7lGI4VGloSiKo7F8YNI8ia"
select select "number:58"
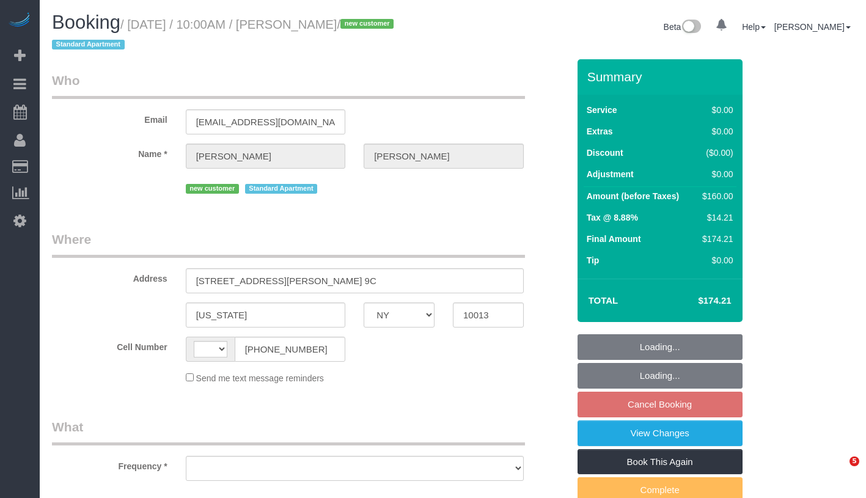
select select "number:76"
select select "number:15"
select select "number:5"
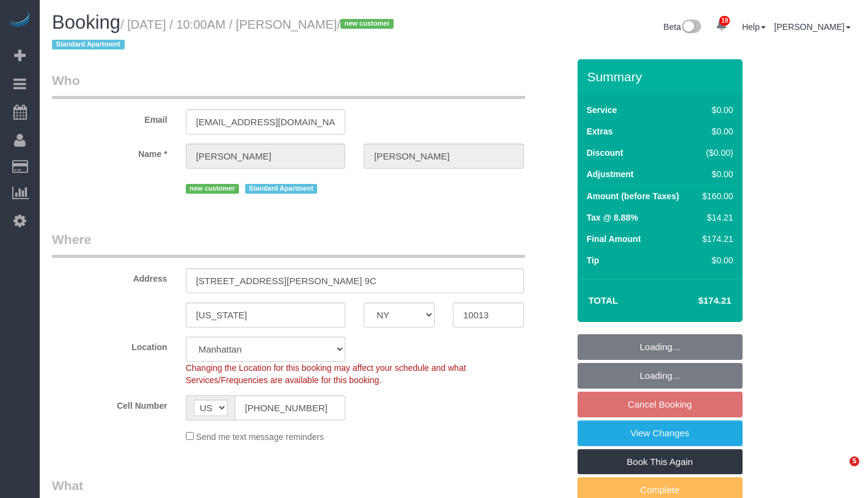
select select "spot3"
select select "1"
